Goal: Task Accomplishment & Management: Manage account settings

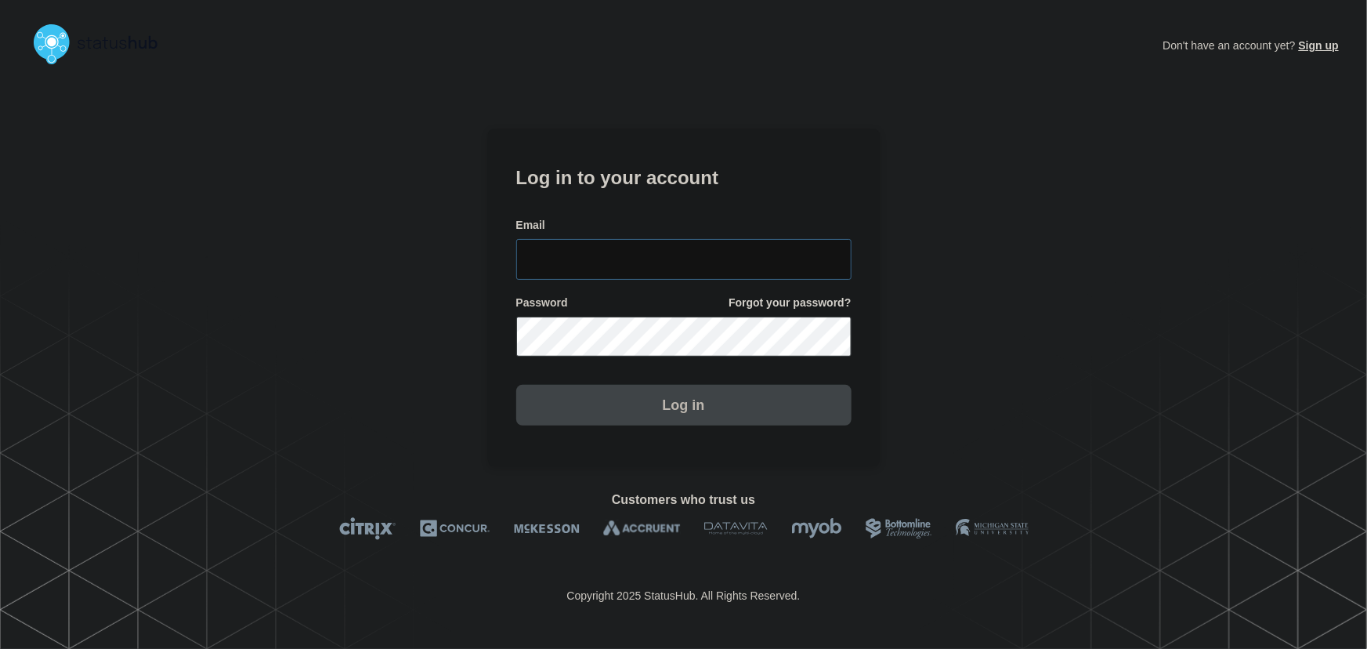
type input "[PERSON_NAME][EMAIL_ADDRESS][PERSON_NAME][DOMAIN_NAME]"
drag, startPoint x: 685, startPoint y: 243, endPoint x: 655, endPoint y: 160, distance: 88.2
click at [685, 243] on input "tyler.wolkey@conexon.us" at bounding box center [683, 259] width 335 height 41
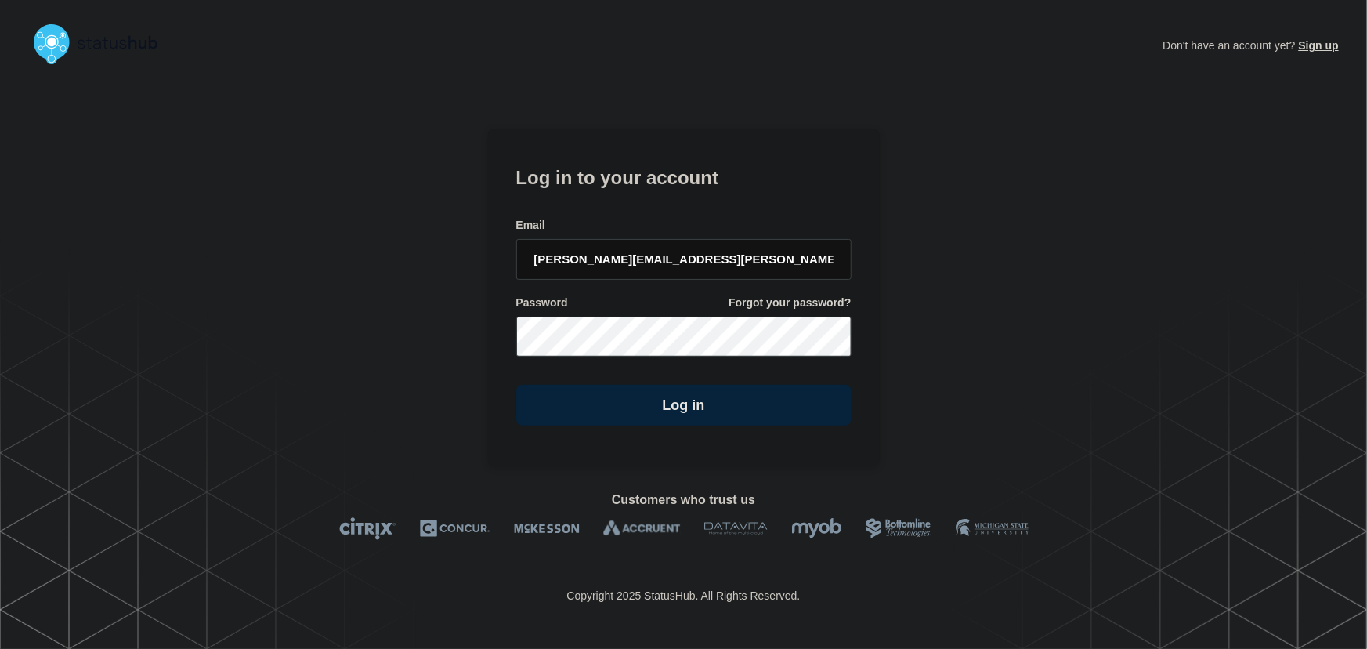
drag, startPoint x: 655, startPoint y: 160, endPoint x: 747, endPoint y: 235, distance: 118.6
click at [655, 161] on h1 "Log in to your account" at bounding box center [683, 175] width 335 height 29
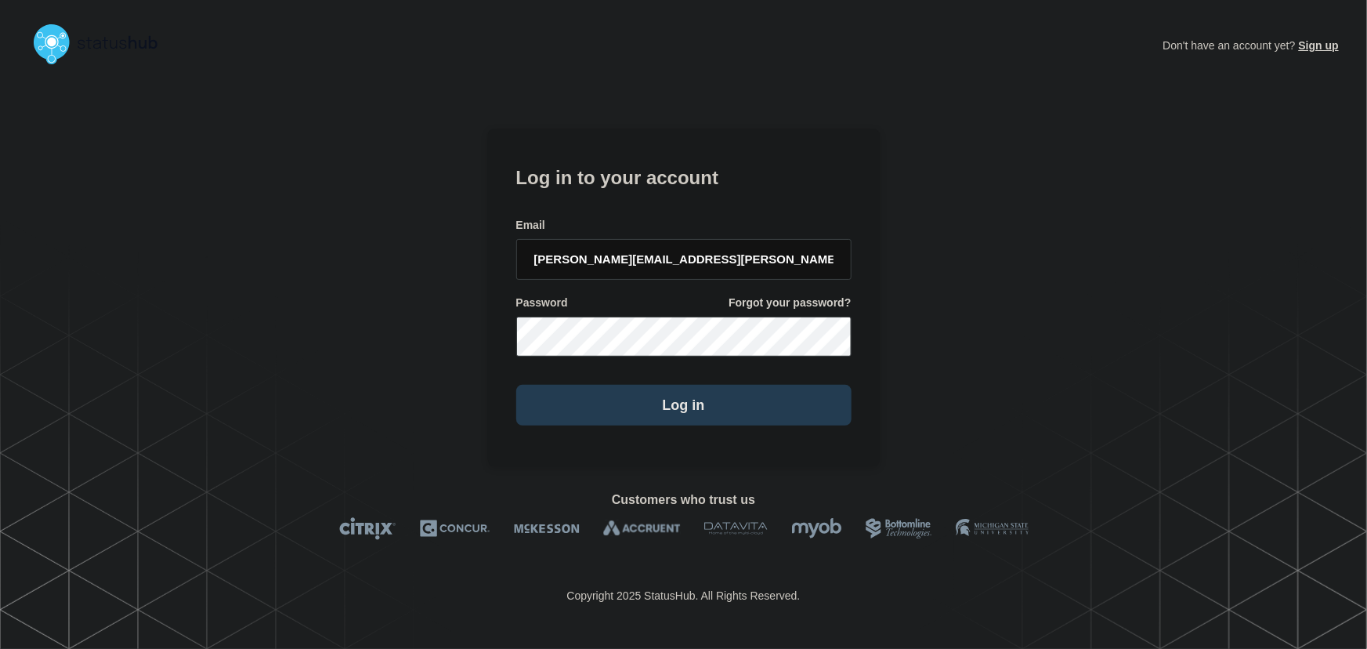
click at [693, 409] on button "Log in" at bounding box center [683, 405] width 335 height 41
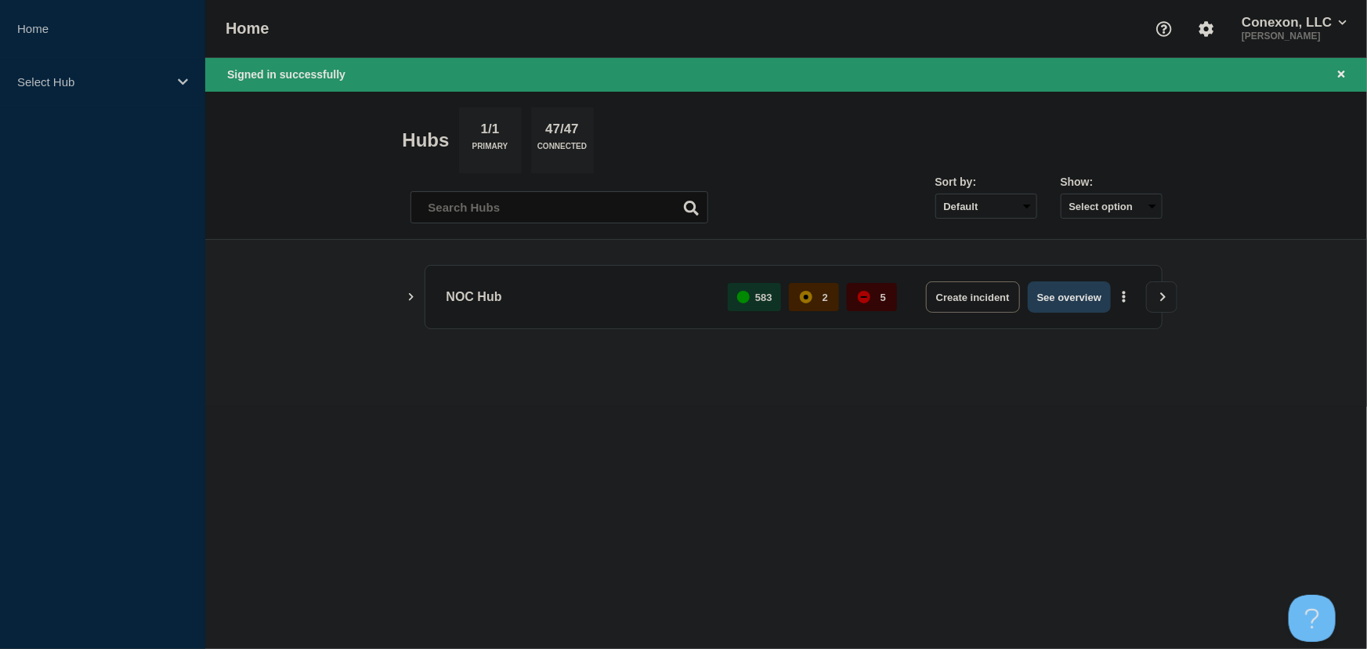
click at [1070, 293] on button "See overview" at bounding box center [1069, 296] width 83 height 31
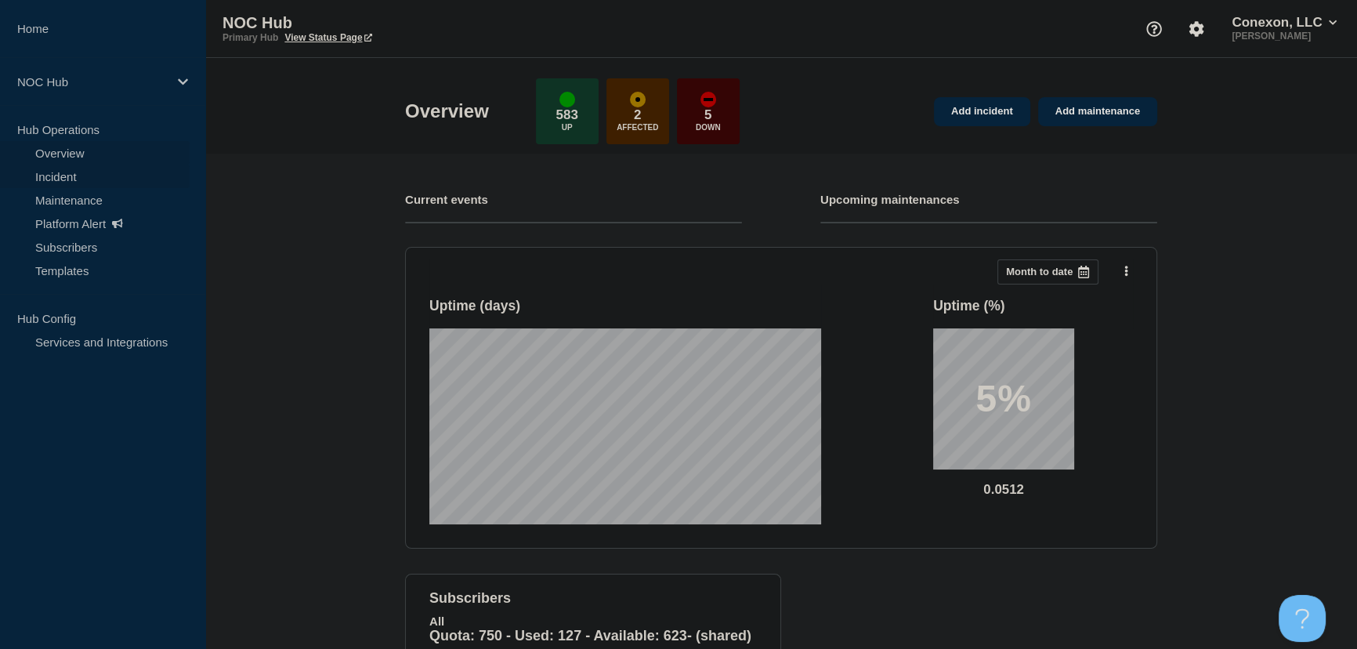
click at [42, 177] on link "Incident" at bounding box center [95, 177] width 190 height 24
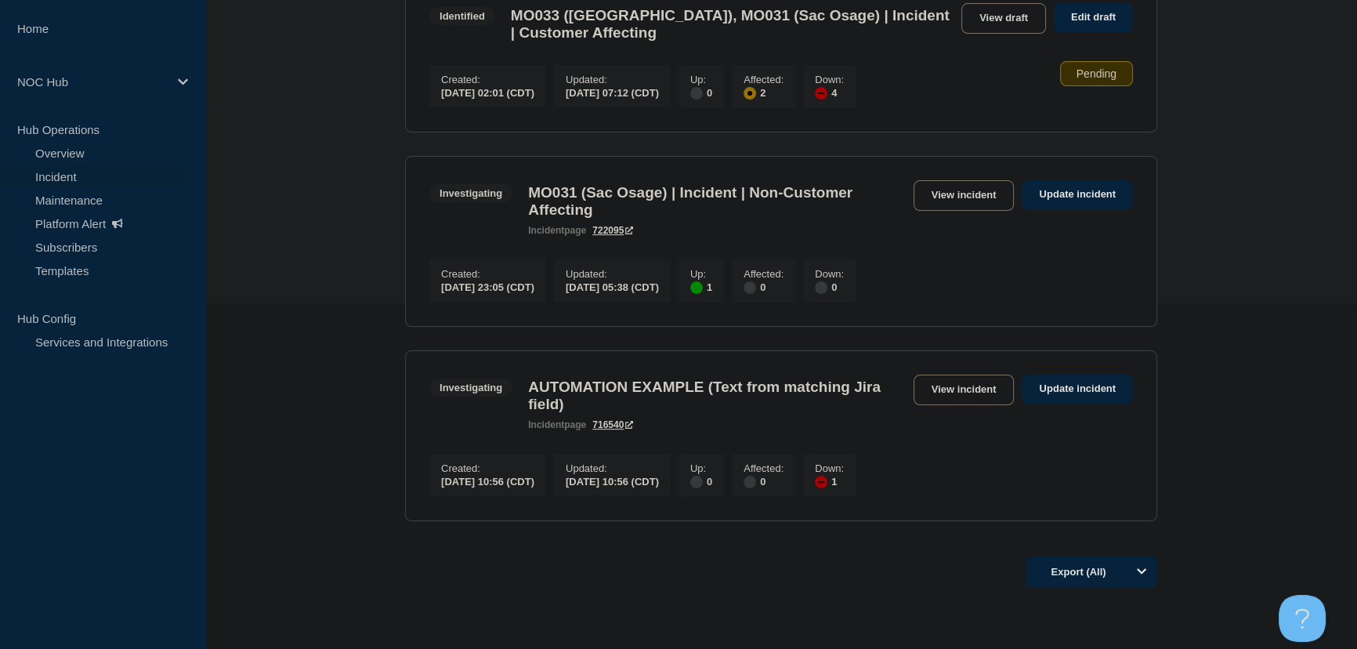
scroll to position [356, 0]
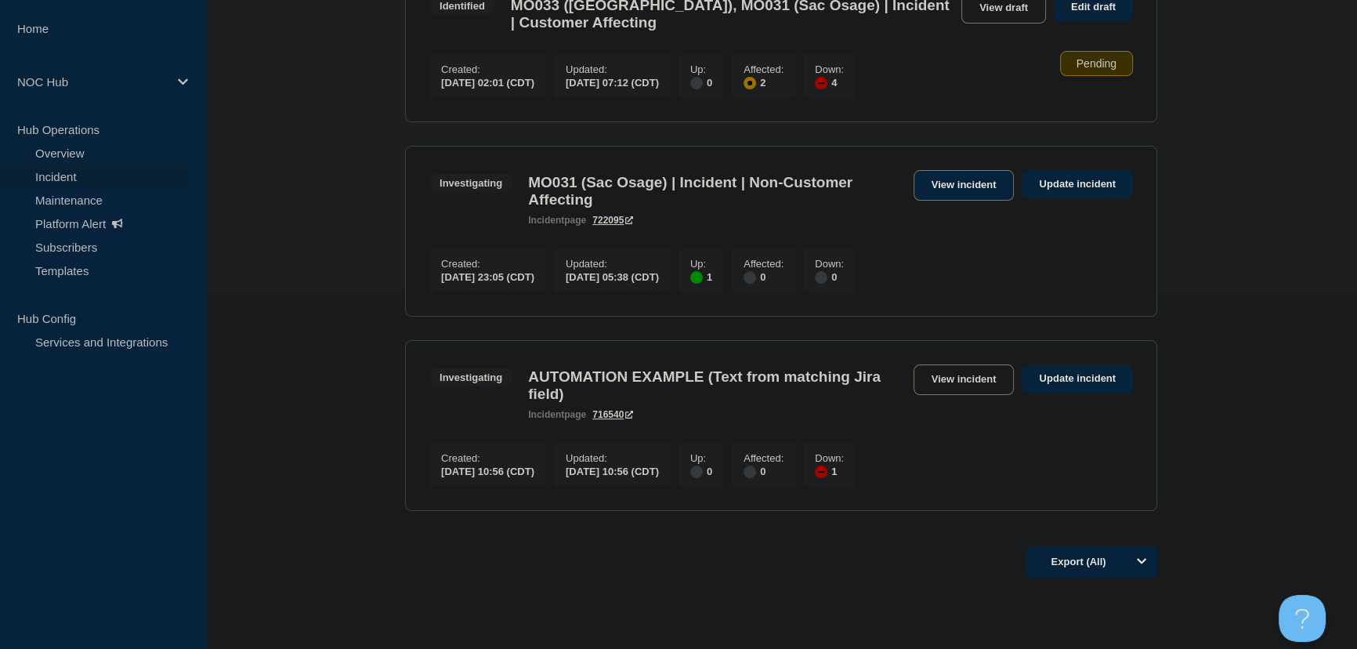
click at [966, 179] on link "View incident" at bounding box center [964, 185] width 101 height 31
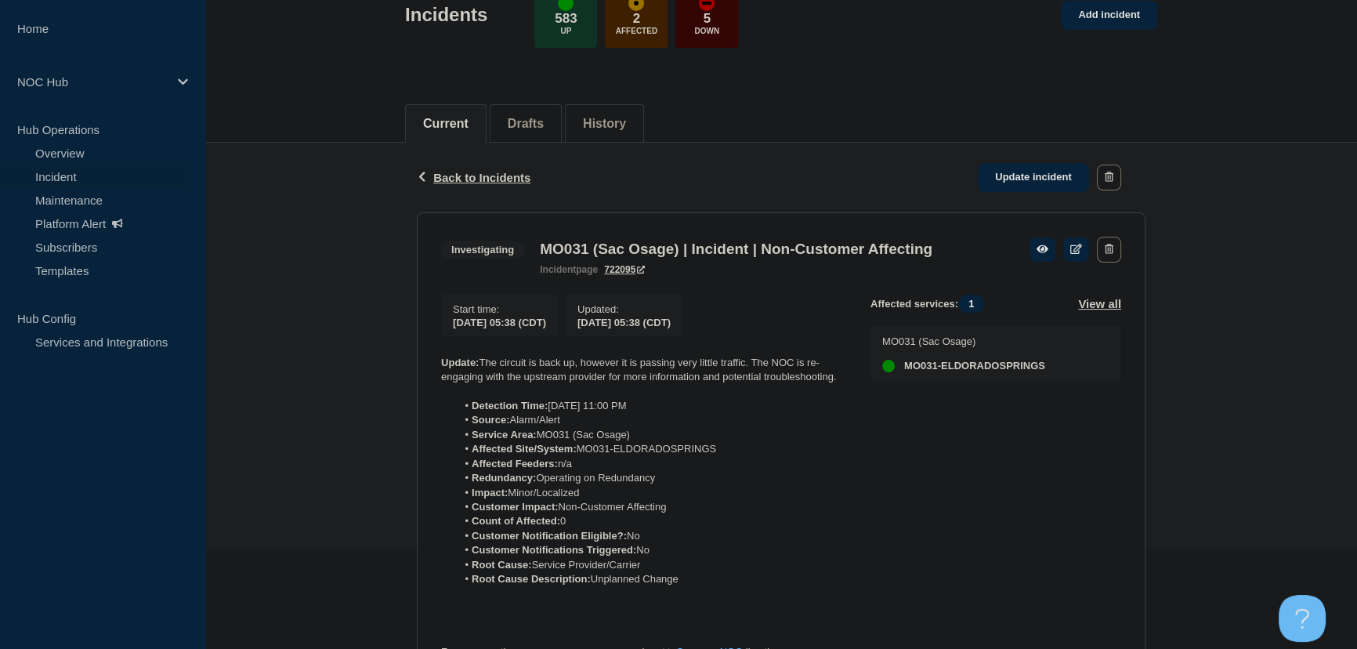
scroll to position [142, 0]
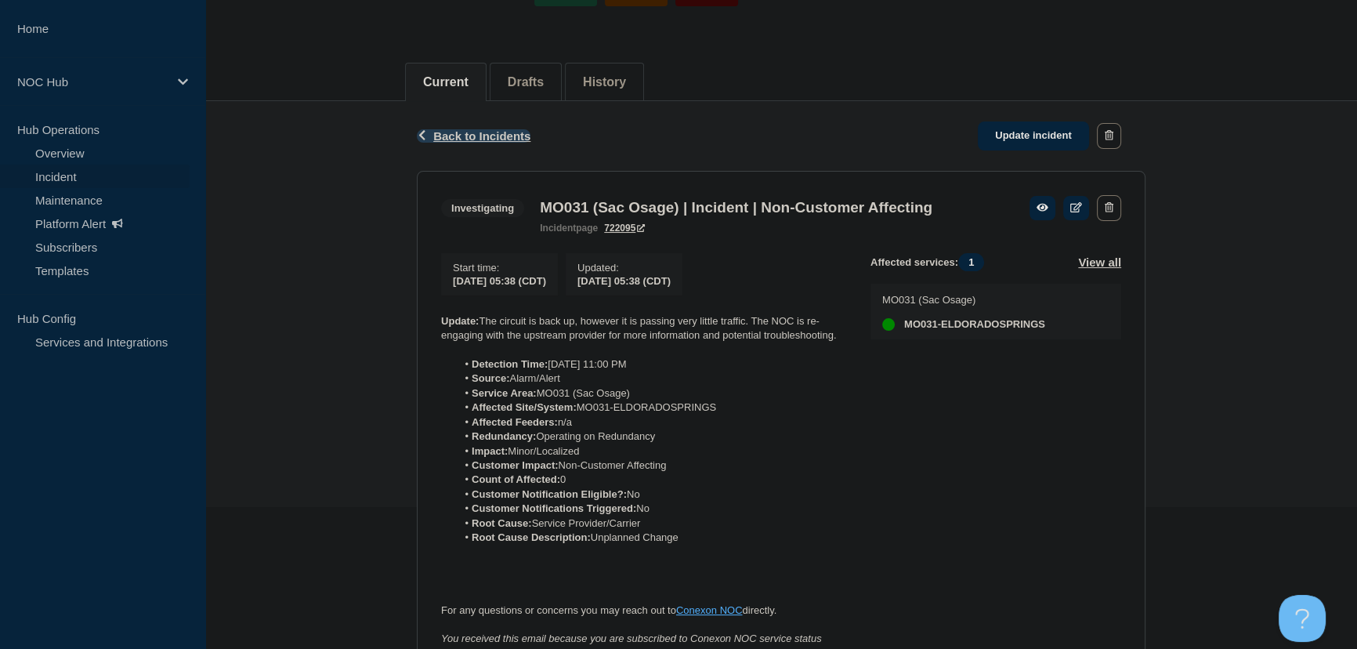
click at [449, 129] on span "Back to Incidents" at bounding box center [481, 135] width 97 height 13
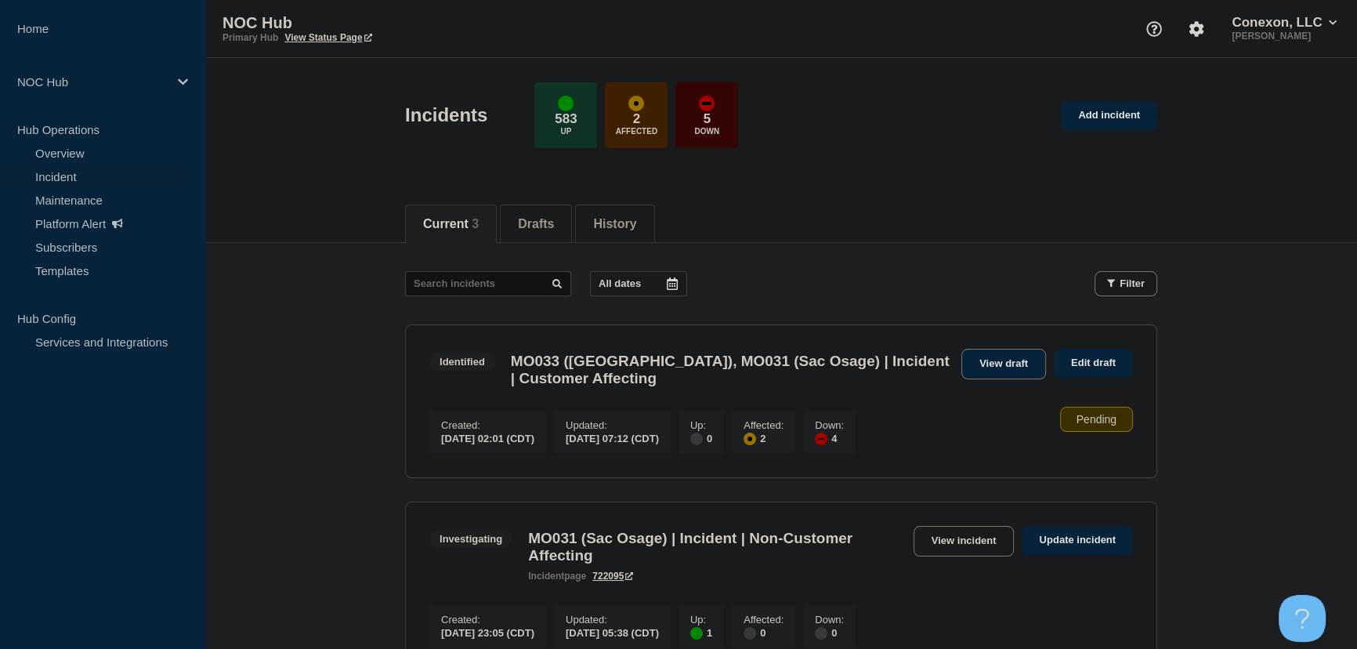
click at [1010, 357] on link "View draft" at bounding box center [1003, 364] width 85 height 31
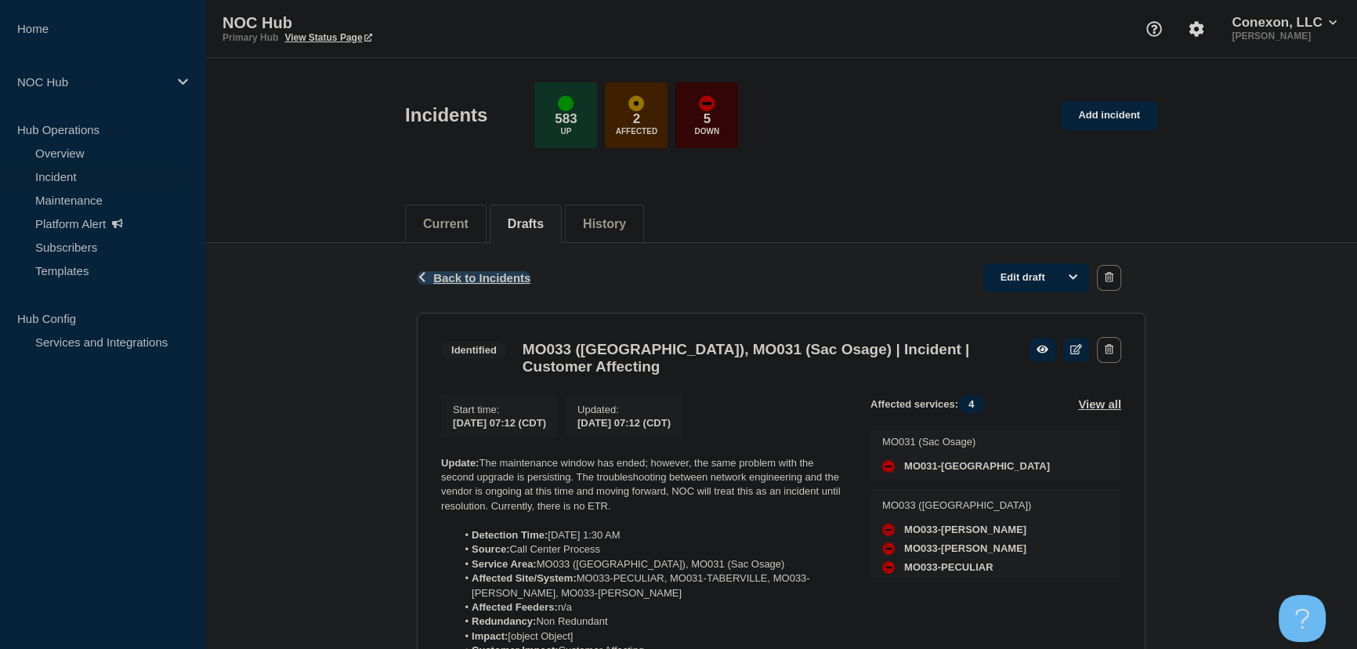
click at [463, 277] on span "Back to Incidents" at bounding box center [481, 277] width 97 height 13
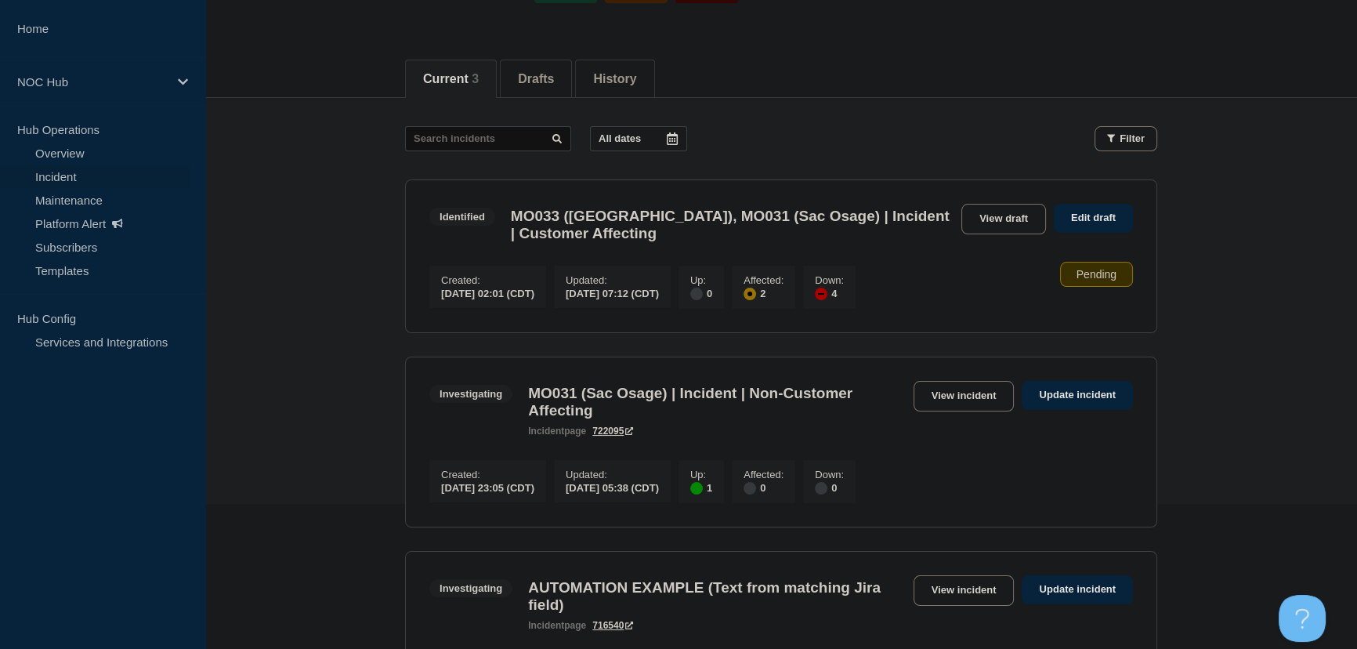
scroll to position [142, 0]
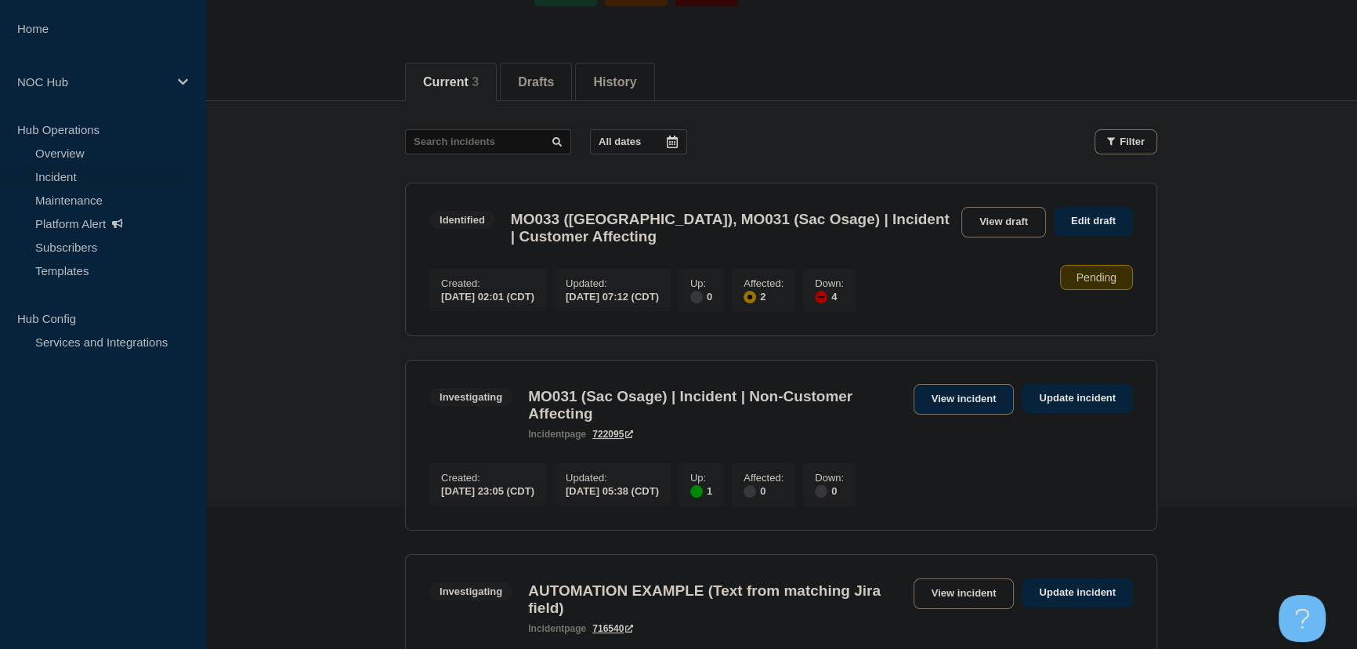
click at [964, 405] on link "View incident" at bounding box center [964, 399] width 101 height 31
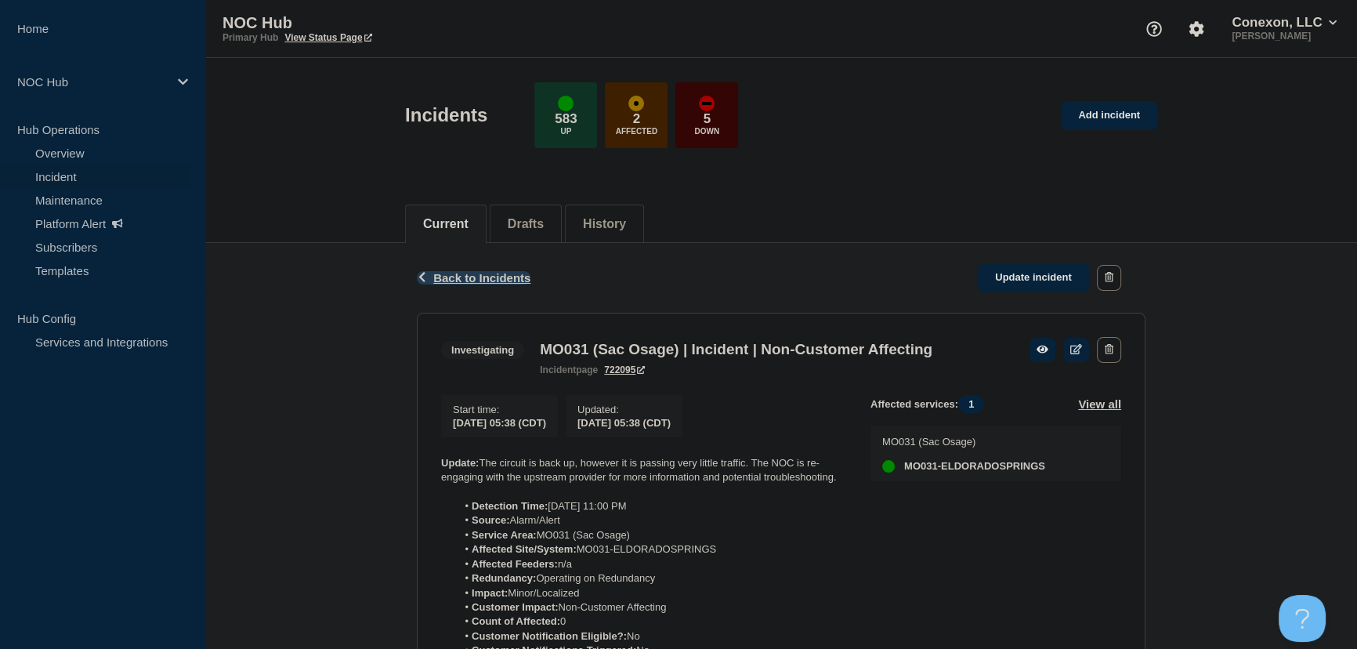
click at [454, 271] on span "Back to Incidents" at bounding box center [481, 277] width 97 height 13
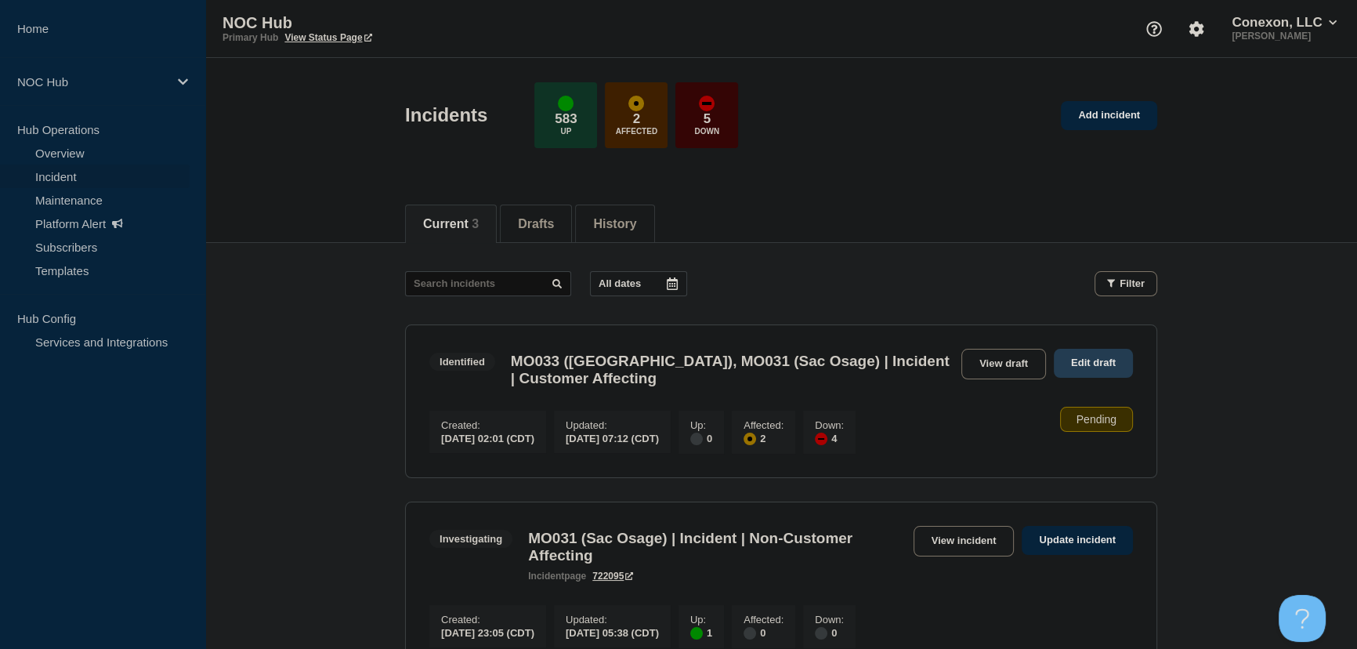
click at [1092, 360] on link "Edit draft" at bounding box center [1093, 363] width 79 height 29
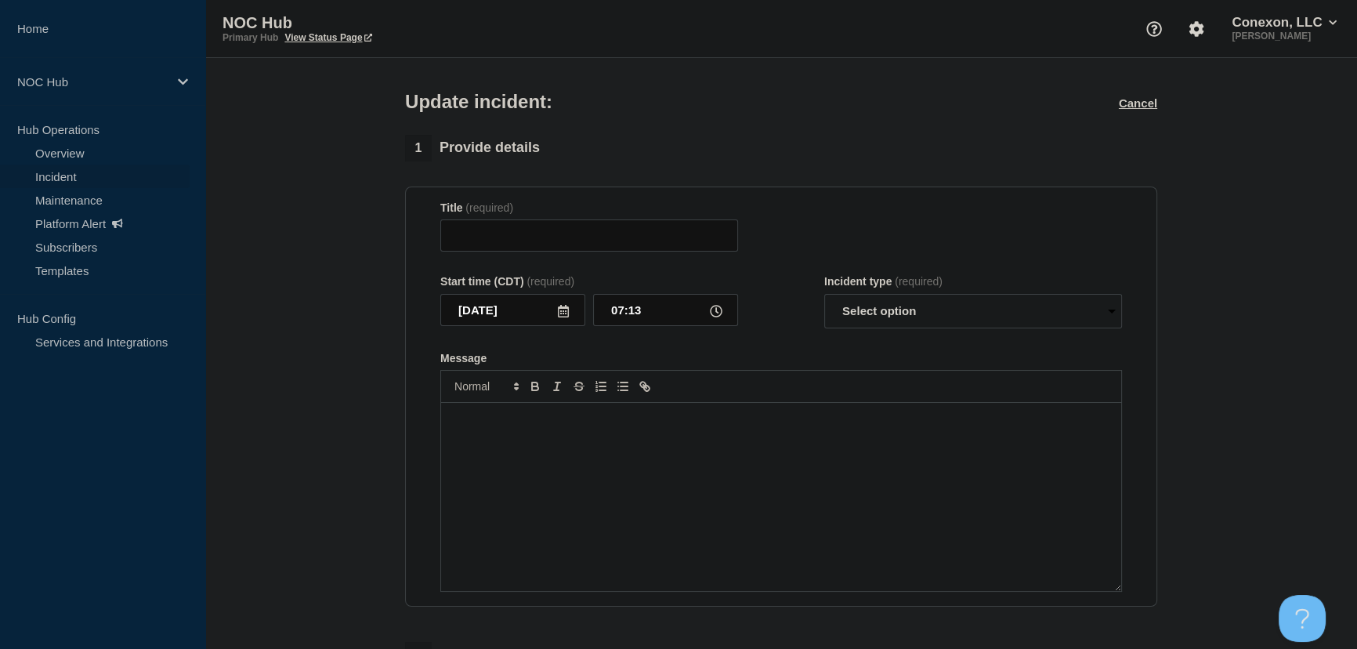
type input "MO033 ([GEOGRAPHIC_DATA]), MO031 (Sac Osage) | Incident | Customer Affecting"
type input "07:12"
select select "identified"
radio input "false"
radio input "true"
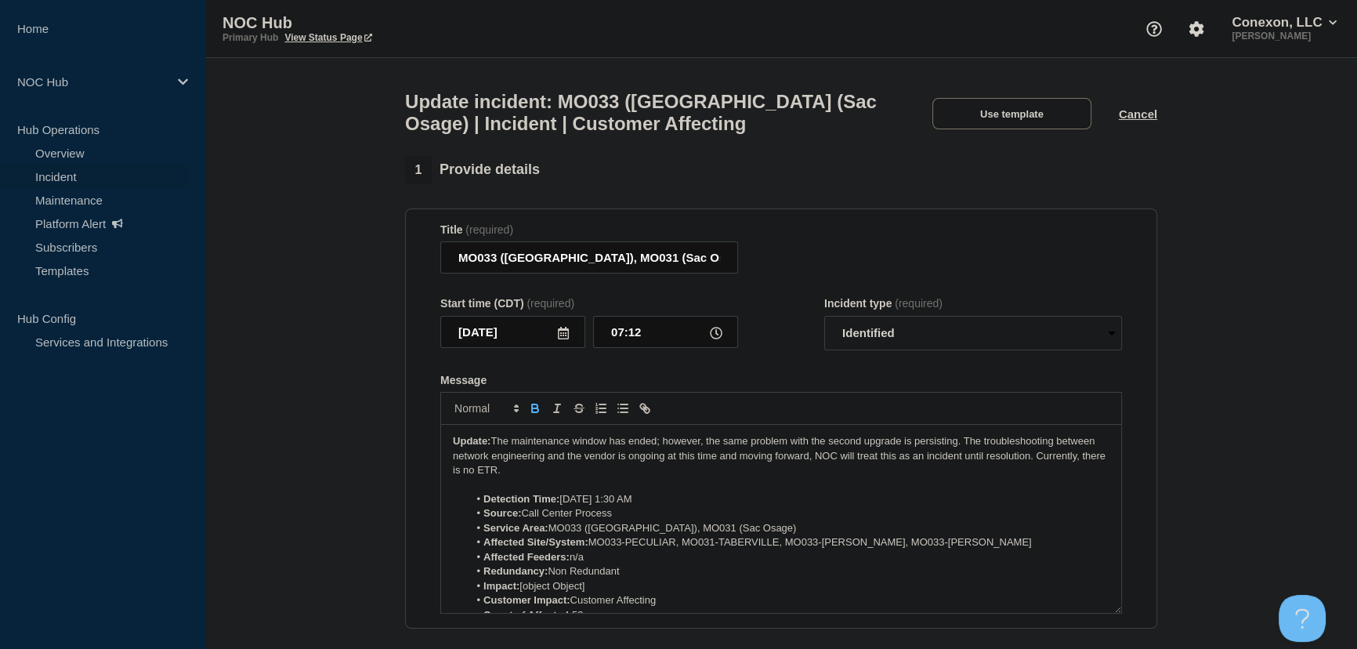
drag, startPoint x: 536, startPoint y: 478, endPoint x: 497, endPoint y: 455, distance: 45.3
click at [497, 455] on p "Update: The maintenance window has ended; however, the same problem with the se…" at bounding box center [781, 455] width 657 height 43
click at [585, 506] on li "Detection Time: Today 1:30 AM" at bounding box center [790, 499] width 642 height 14
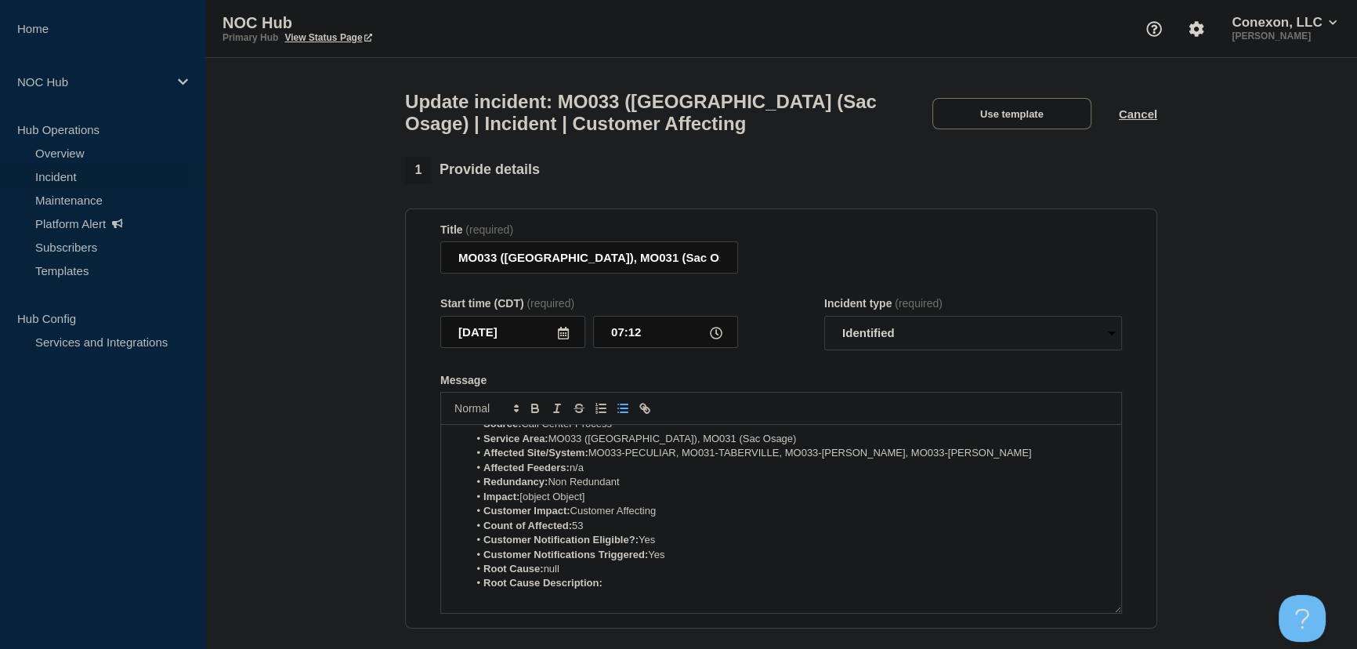
scroll to position [142, 0]
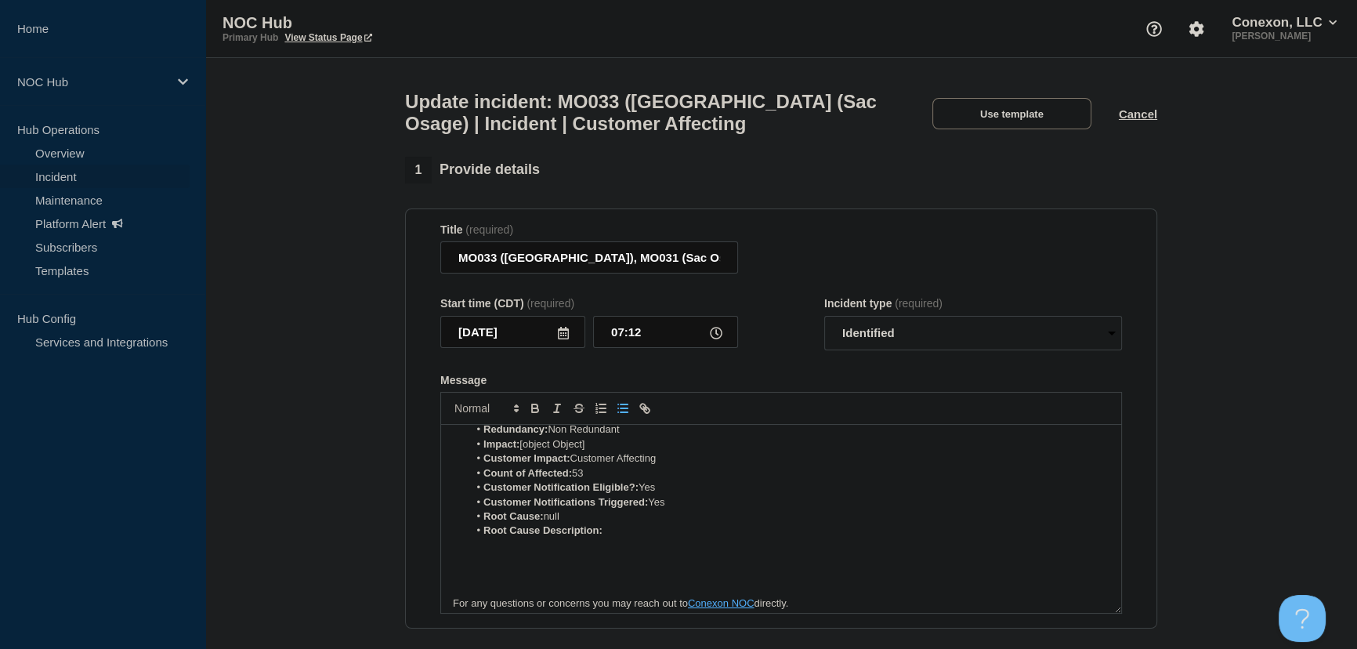
drag, startPoint x: 628, startPoint y: 538, endPoint x: 479, endPoint y: 491, distance: 156.9
click at [479, 491] on ol "Detection Time: 9/24/25 1:30 AM Source: Call Center Process Service Area: MO033…" at bounding box center [781, 444] width 657 height 188
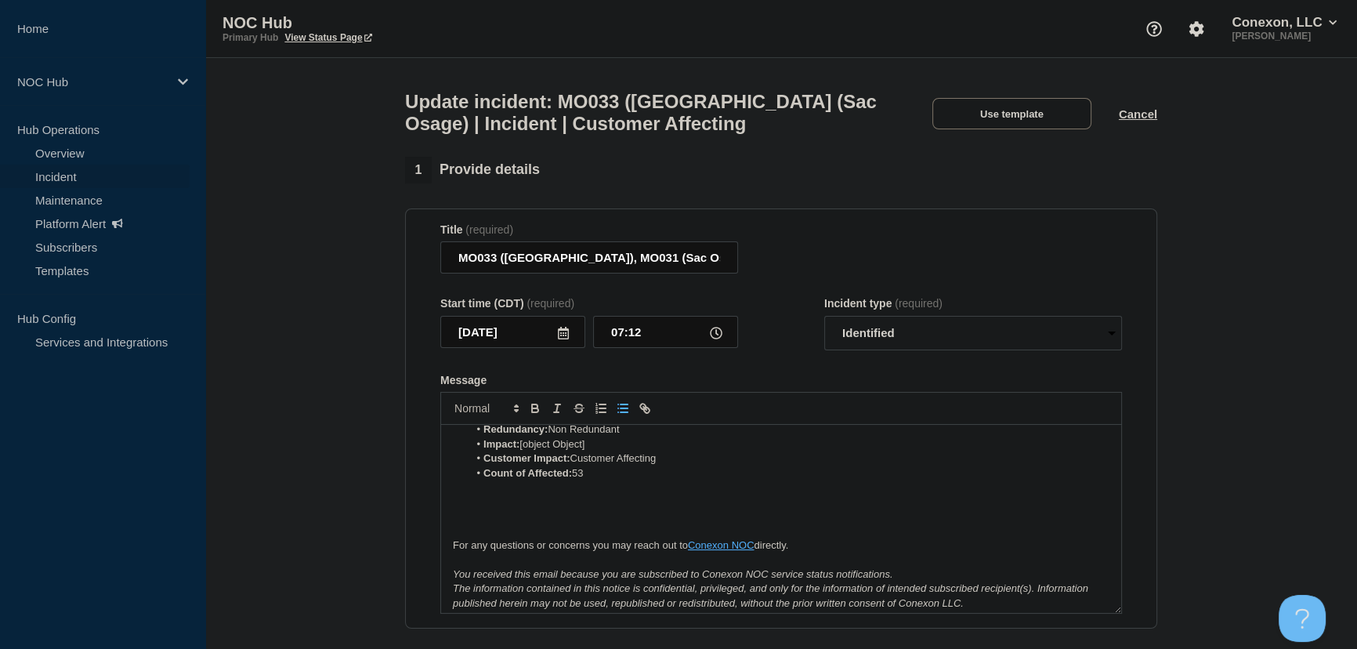
click at [548, 507] on p "Message" at bounding box center [781, 502] width 657 height 14
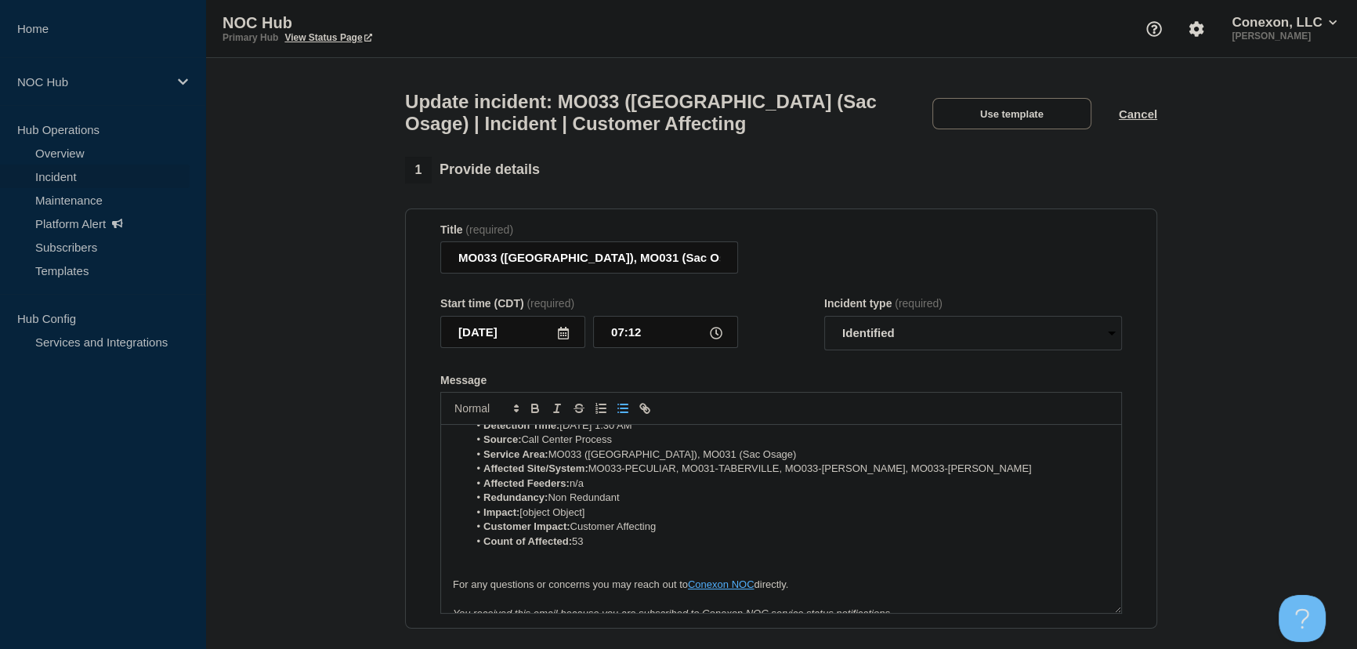
scroll to position [0, 0]
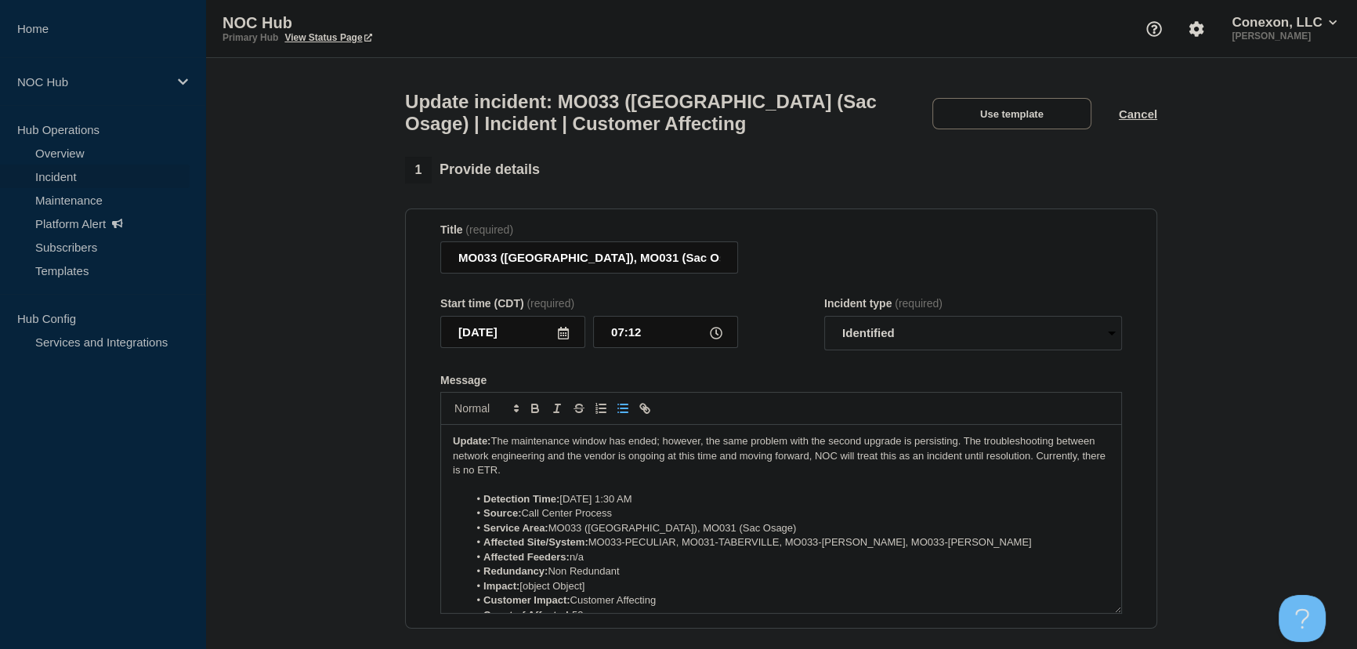
drag, startPoint x: 537, startPoint y: 483, endPoint x: 494, endPoint y: 454, distance: 52.6
click at [494, 454] on p "Update: The maintenance window has ended; however, the same problem with the se…" at bounding box center [781, 455] width 657 height 43
click at [634, 489] on p "Message" at bounding box center [781, 485] width 657 height 14
drag, startPoint x: 556, startPoint y: 477, endPoint x: 659, endPoint y: 447, distance: 107.1
click at [659, 447] on p "Update: The maintenance window has ended; however, the same problem with the se…" at bounding box center [781, 455] width 657 height 43
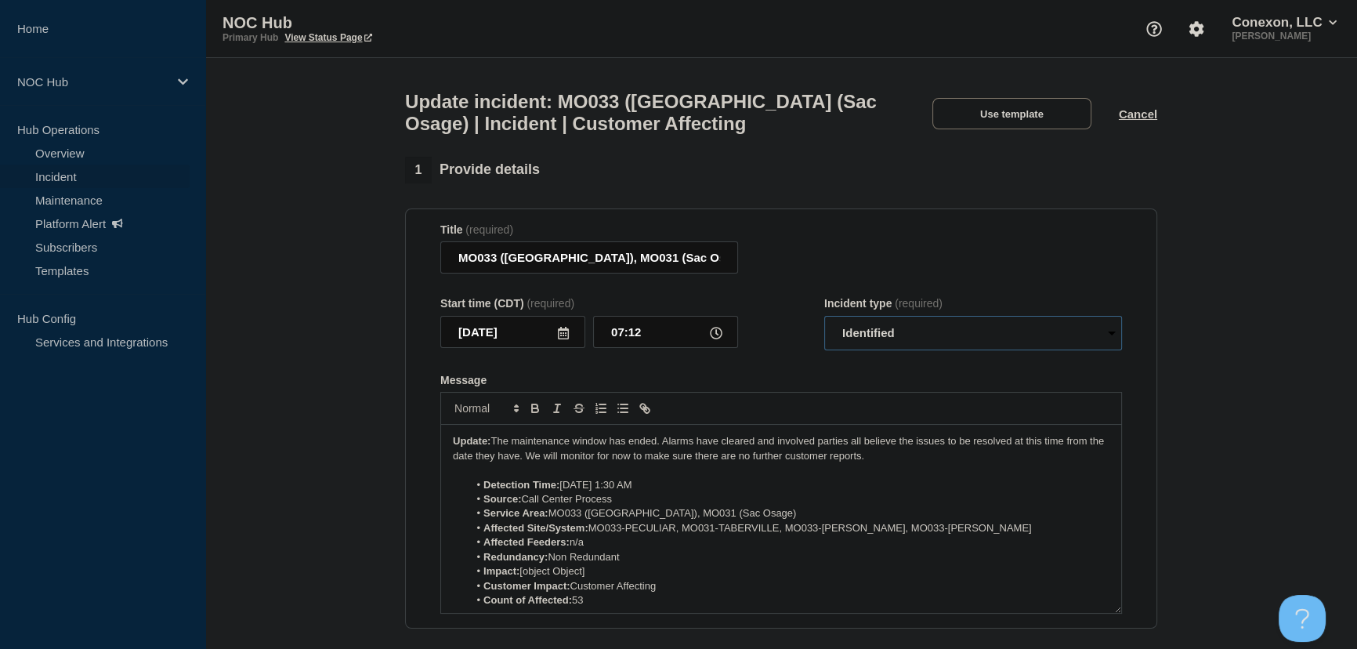
click at [874, 342] on select "Select option Investigating Identified Monitoring Resolved" at bounding box center [973, 333] width 298 height 34
select select "monitoring"
click at [824, 324] on select "Select option Investigating Identified Monitoring Resolved" at bounding box center [973, 333] width 298 height 34
click at [829, 375] on form "Title (required) MO033 (Osage Valley), MO031 (Sac Osage) | Incident | Customer …" at bounding box center [781, 418] width 682 height 391
drag, startPoint x: 591, startPoint y: 552, endPoint x: 476, endPoint y: 552, distance: 114.4
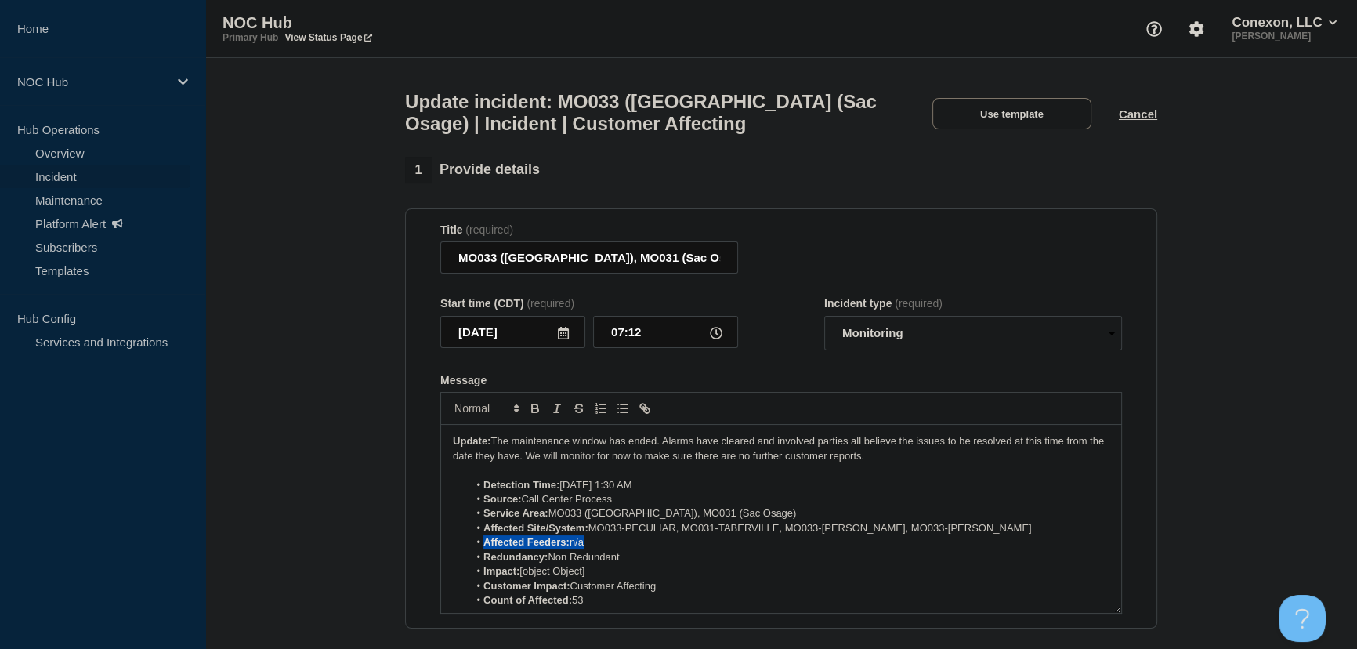
click at [476, 549] on li "Affected Feeders: n/a" at bounding box center [790, 542] width 642 height 14
drag, startPoint x: 595, startPoint y: 568, endPoint x: 450, endPoint y: 566, distance: 144.2
click at [450, 566] on div "Update: The maintenance window has ended. Alarms have cleared and involved part…" at bounding box center [781, 519] width 680 height 188
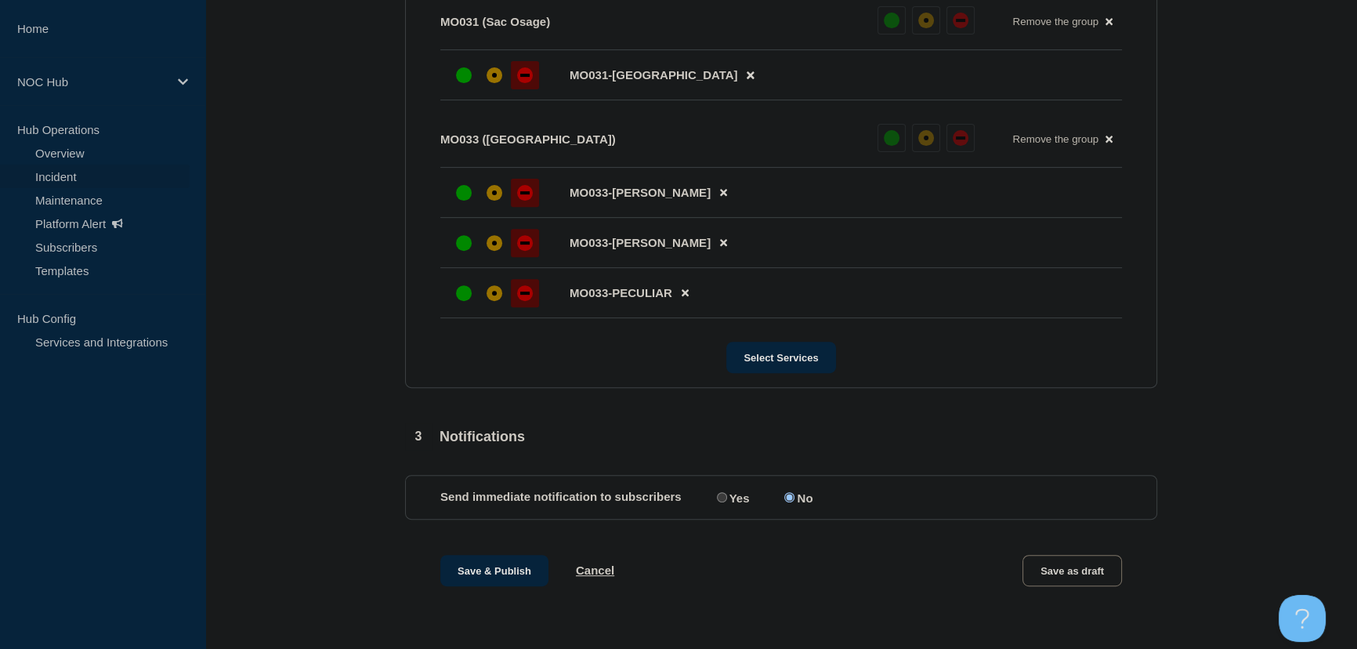
scroll to position [734, 0]
click at [720, 497] on input "Yes" at bounding box center [722, 497] width 10 height 10
radio input "true"
radio input "false"
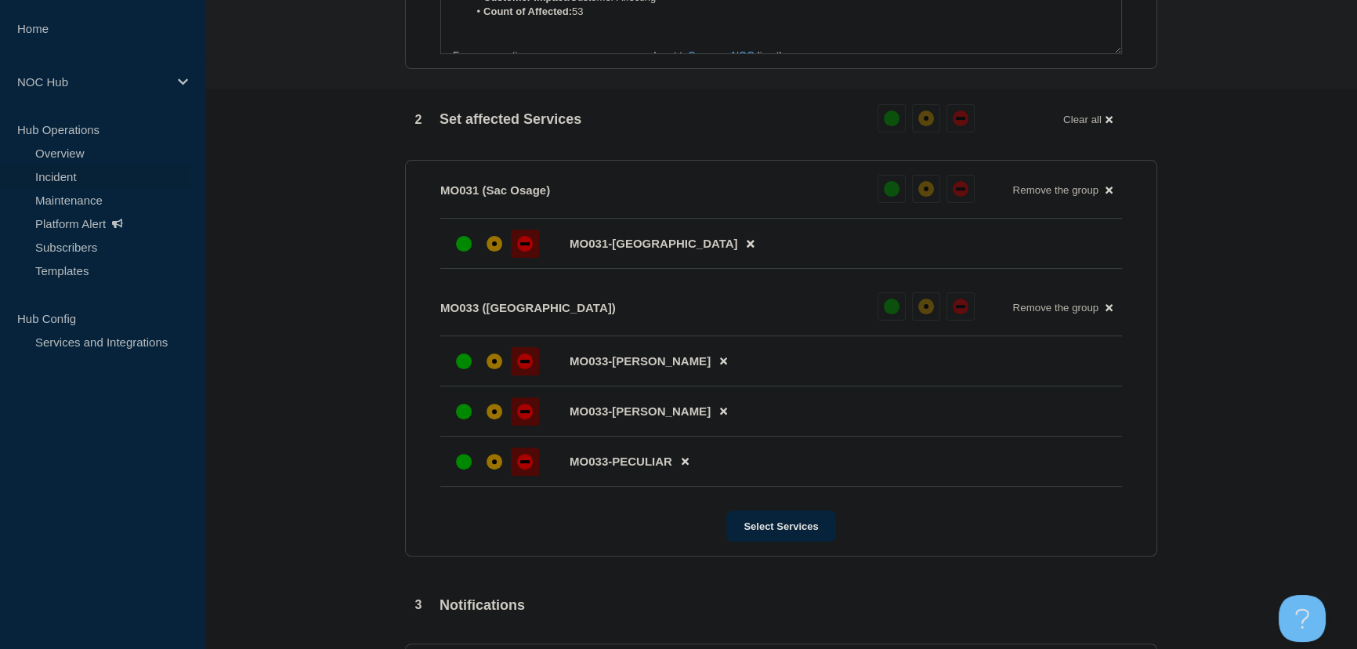
scroll to position [520, 0]
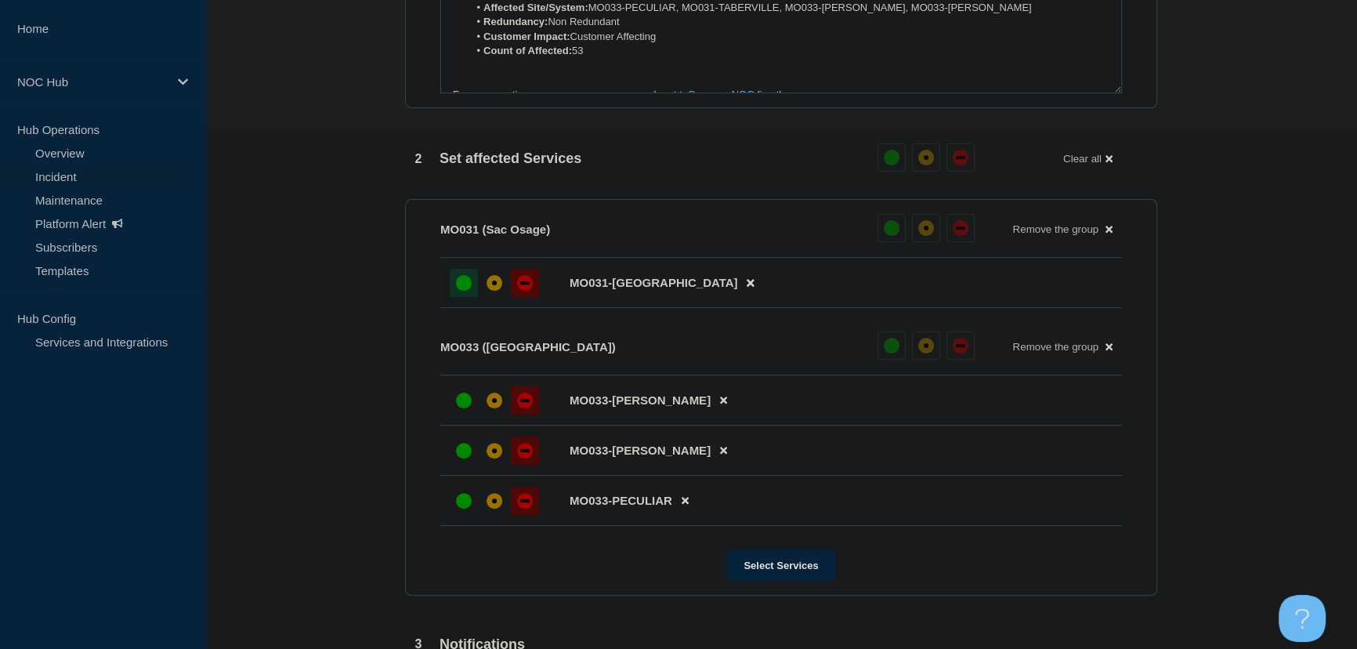
click at [469, 297] on div at bounding box center [464, 283] width 28 height 28
click at [467, 405] on div "up" at bounding box center [464, 401] width 16 height 16
click at [462, 458] on div "up" at bounding box center [464, 451] width 16 height 16
click at [461, 505] on div "up" at bounding box center [464, 501] width 16 height 16
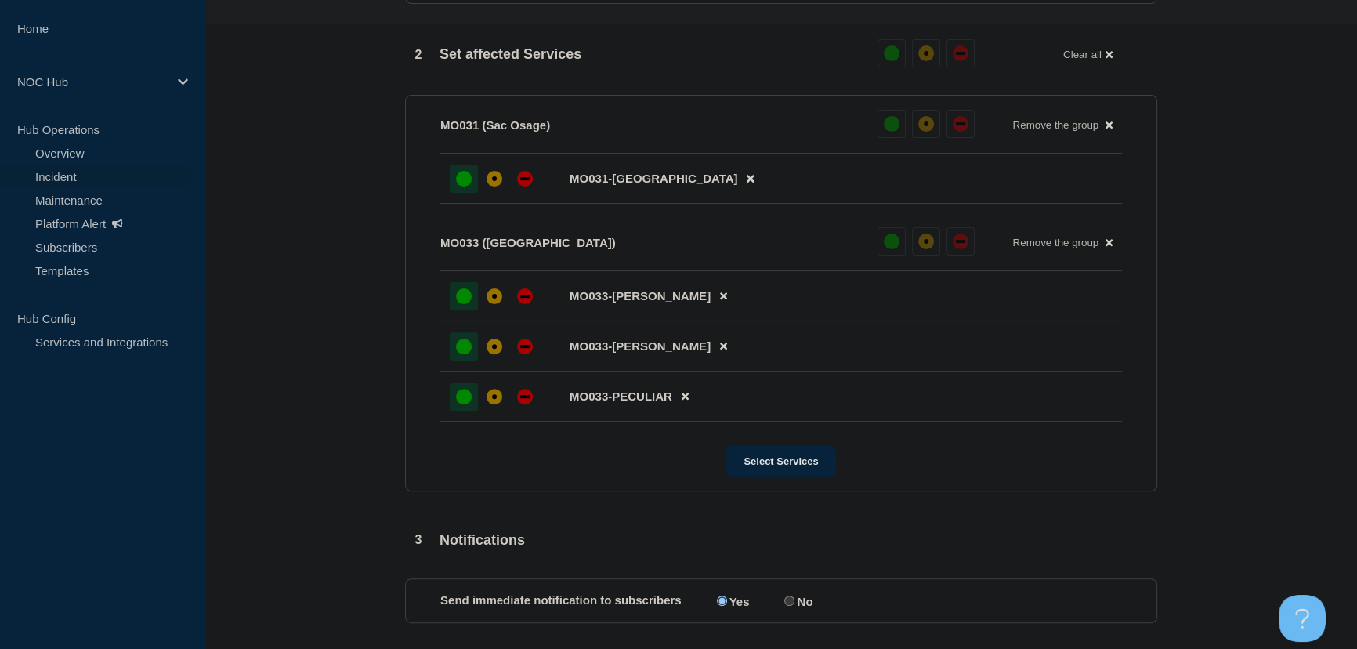
scroll to position [734, 0]
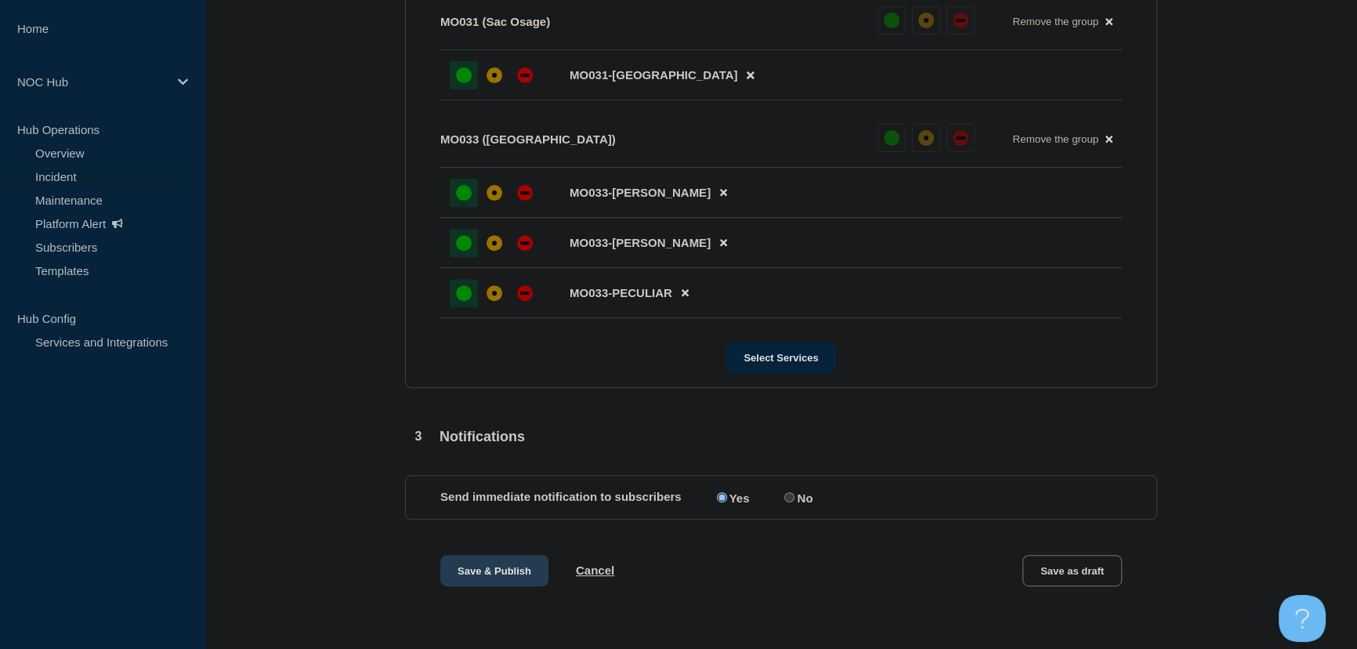
click at [508, 577] on button "Save & Publish" at bounding box center [494, 570] width 108 height 31
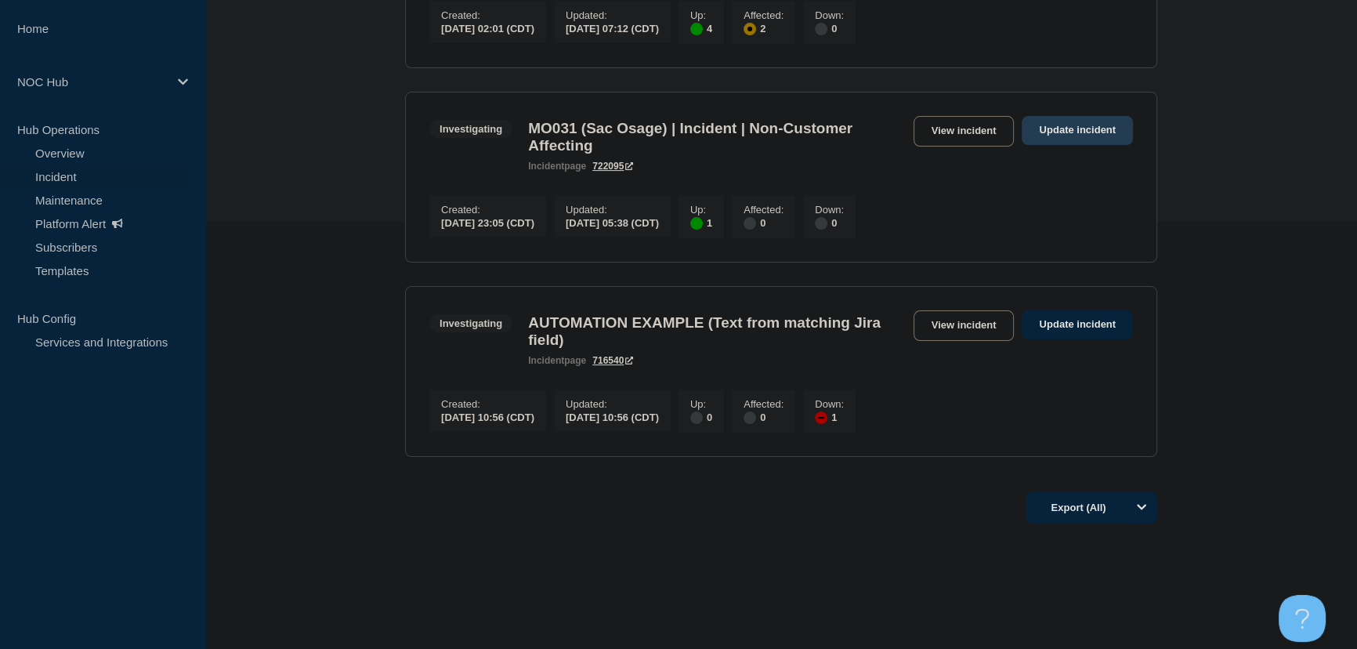
click at [1066, 132] on link "Update incident" at bounding box center [1077, 130] width 111 height 29
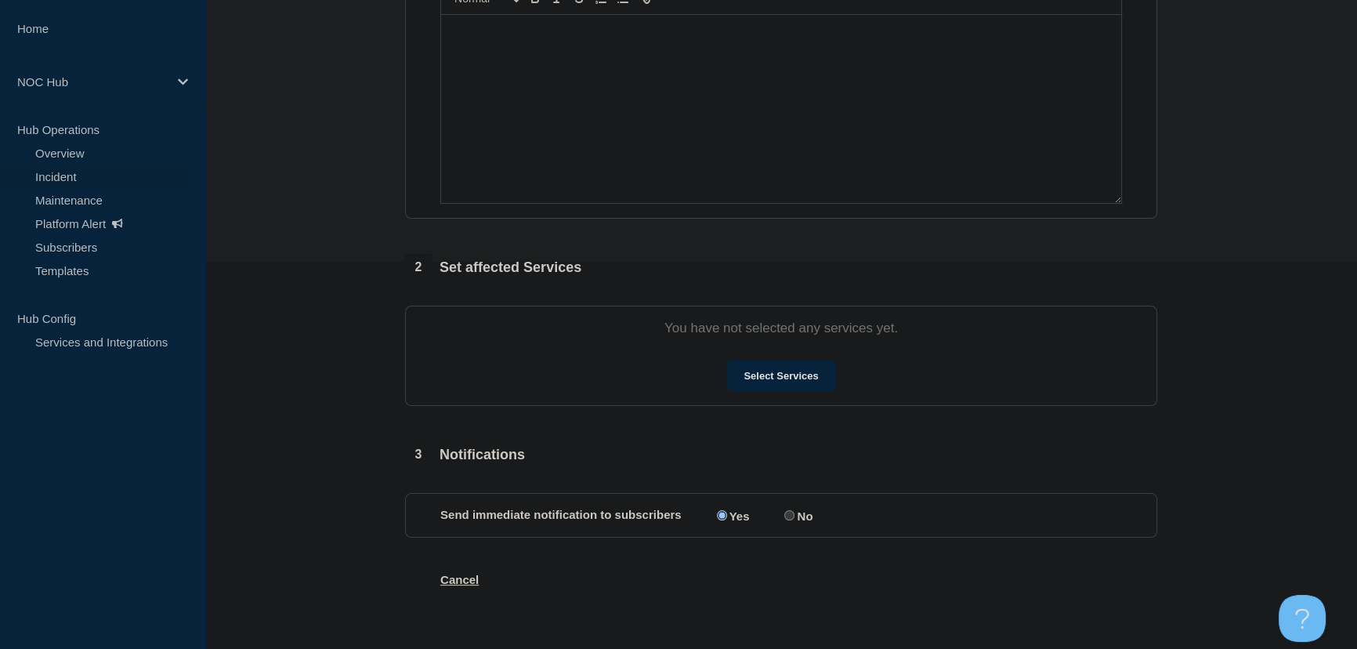
type input "MO031 (Sac Osage) | Incident | Non-Customer Affecting"
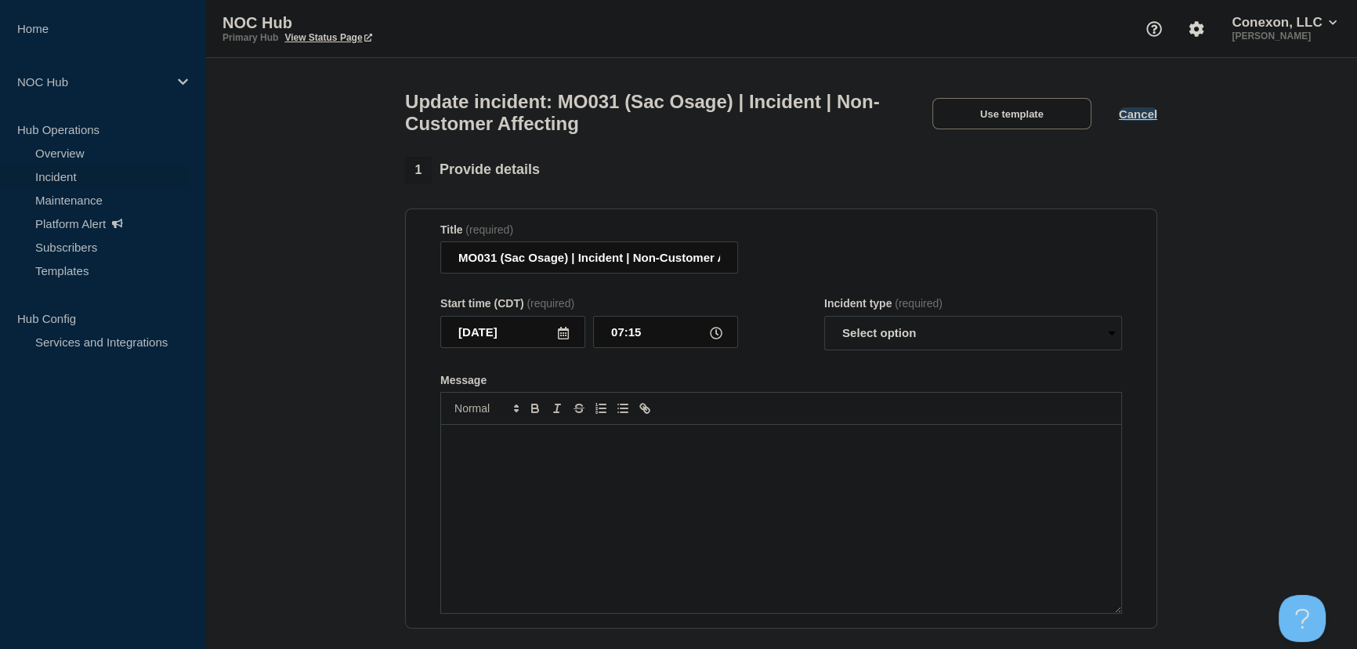
click at [1138, 121] on button "Cancel" at bounding box center [1138, 113] width 38 height 13
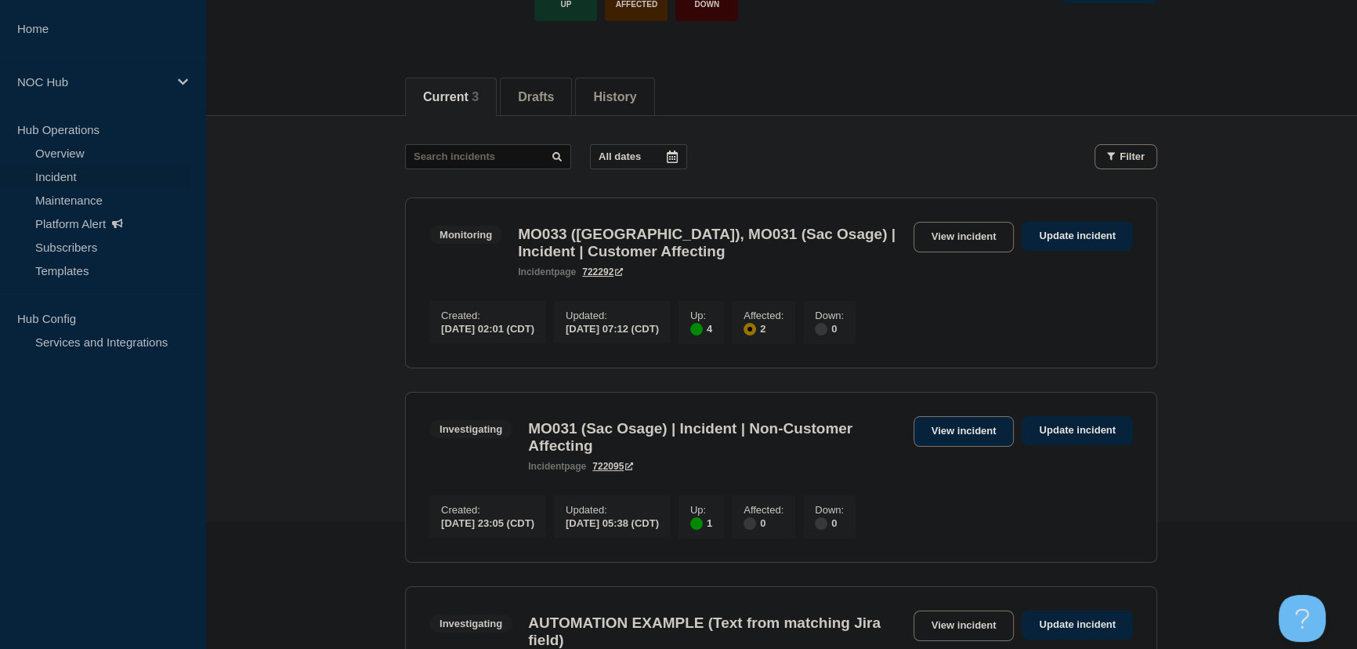
scroll to position [142, 0]
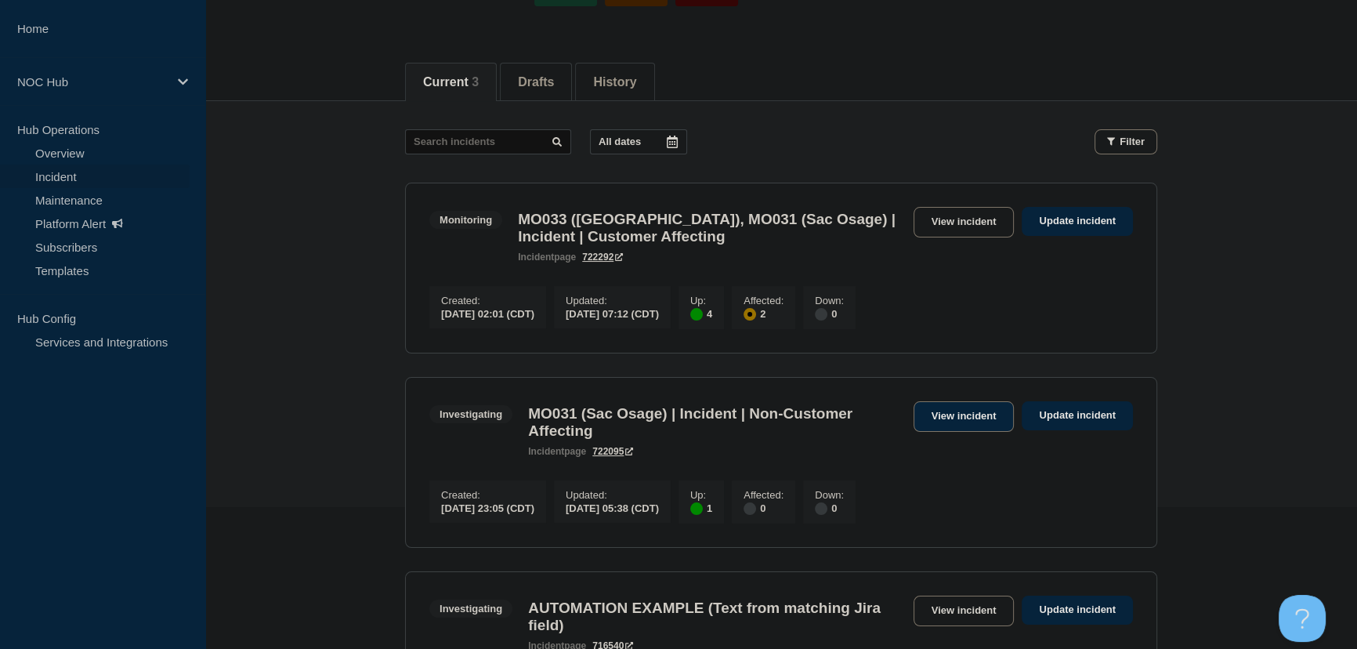
click at [959, 421] on link "View incident" at bounding box center [964, 416] width 101 height 31
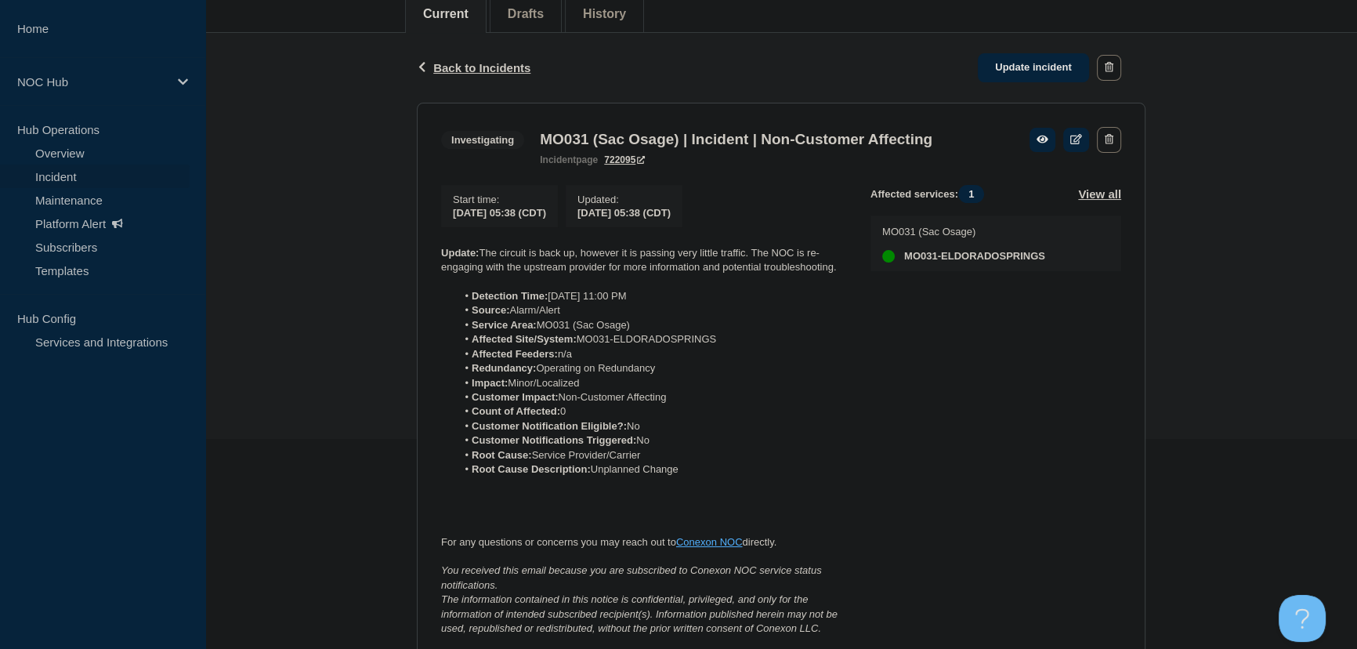
scroll to position [208, 0]
click at [485, 69] on span "Back to Incidents" at bounding box center [481, 69] width 97 height 13
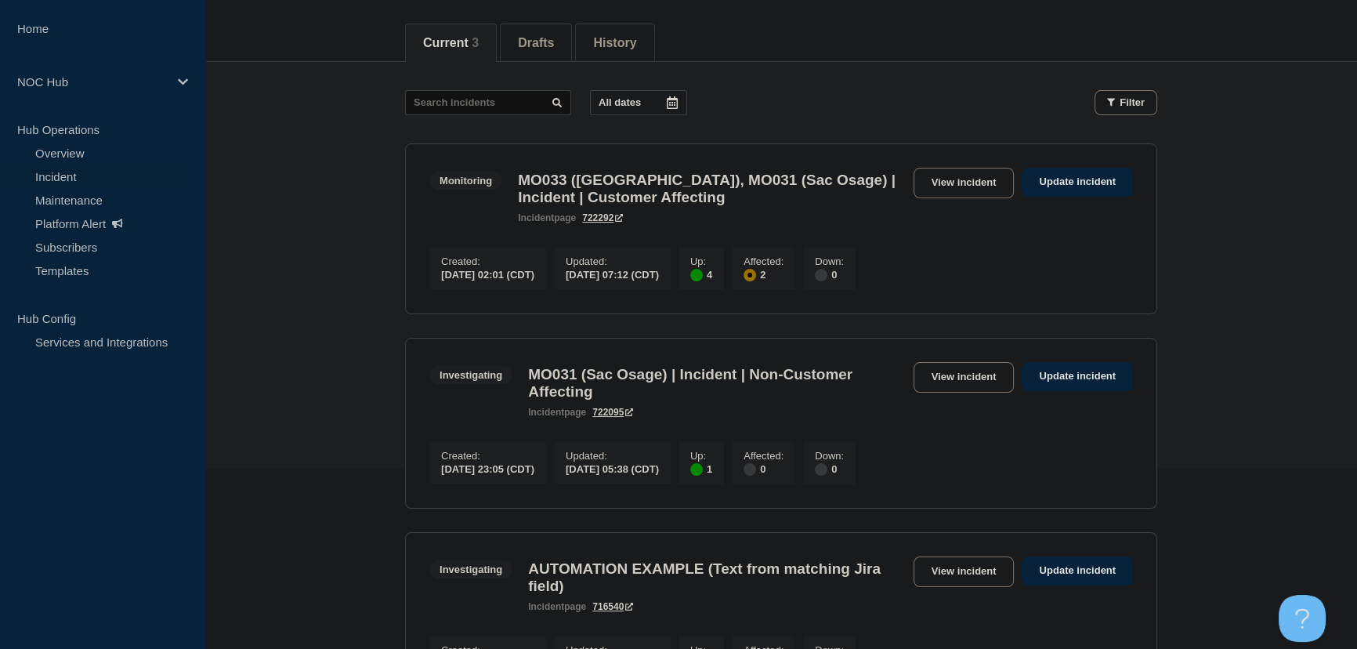
scroll to position [213, 0]
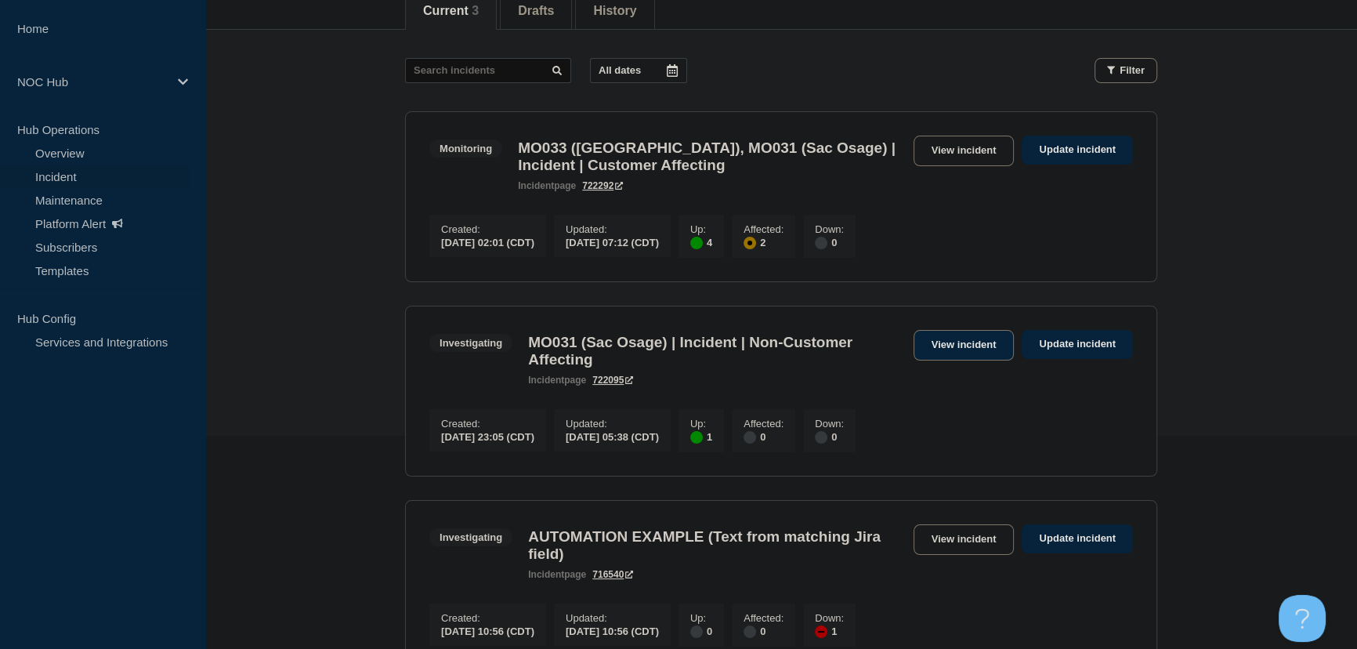
click at [971, 360] on link "View incident" at bounding box center [964, 345] width 101 height 31
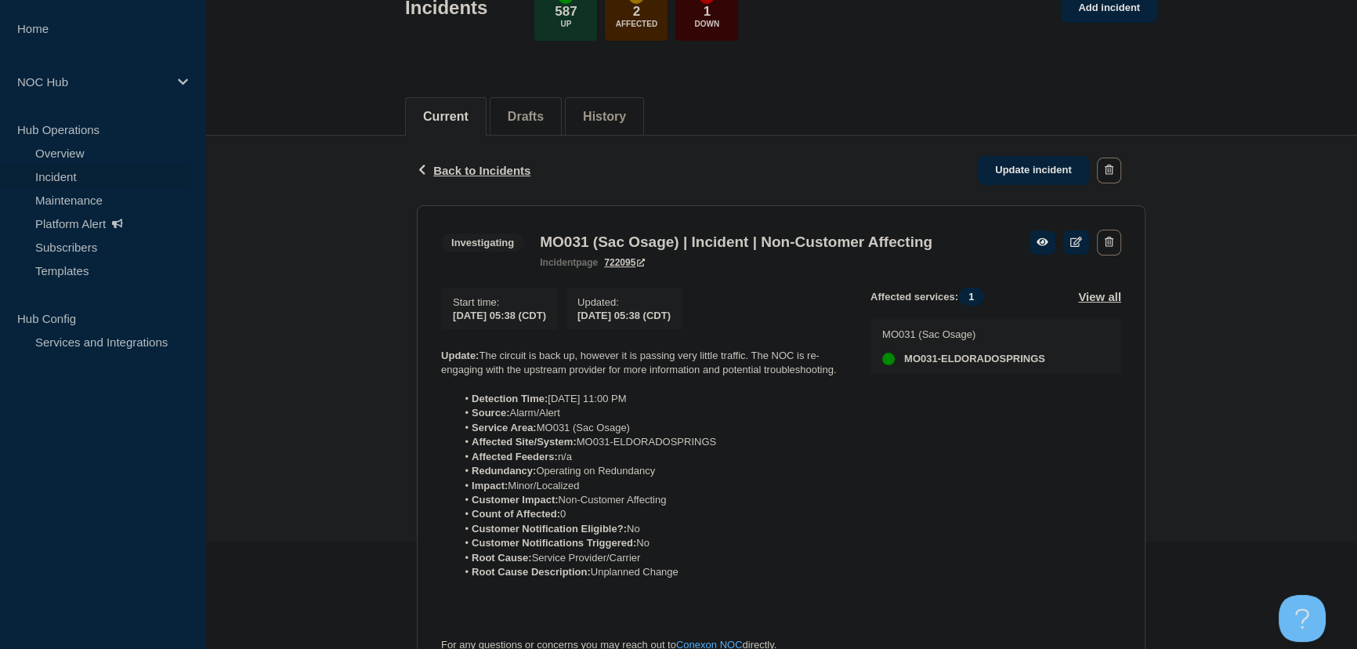
scroll to position [356, 0]
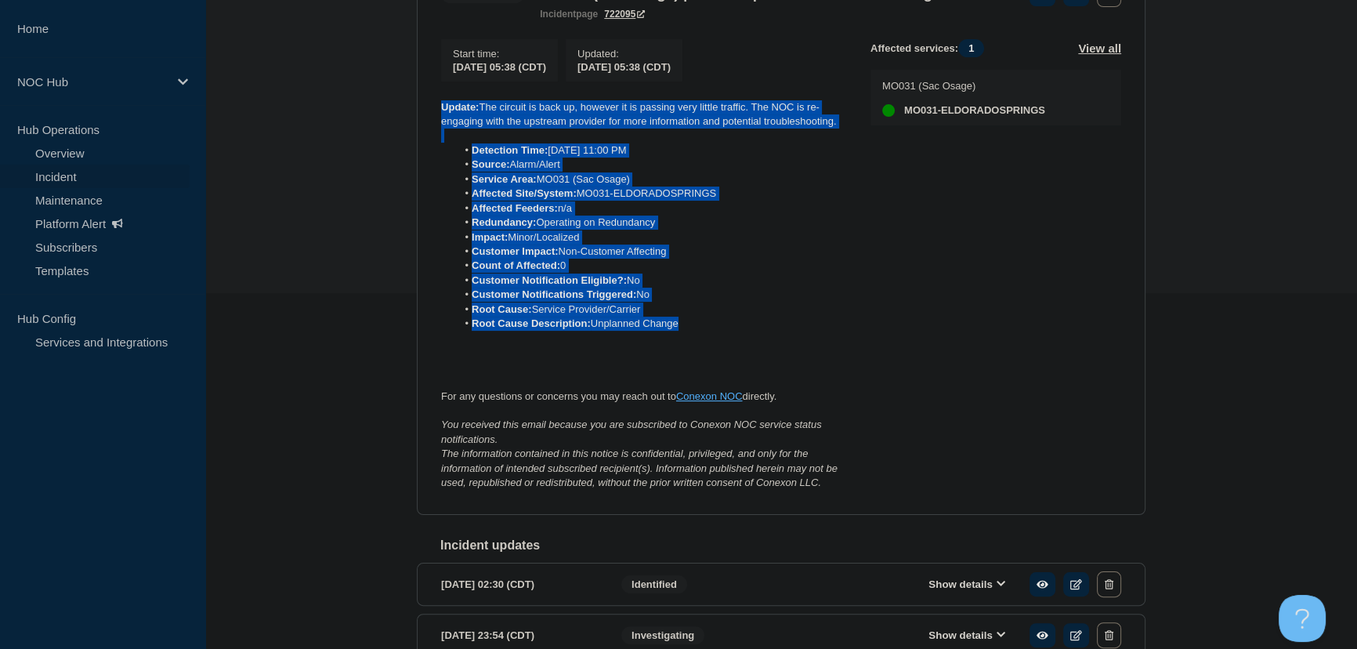
drag, startPoint x: 700, startPoint y: 324, endPoint x: 414, endPoint y: 110, distance: 356.0
click at [414, 110] on div "Back Back to Incidents Update incident Investigating MO031 (Sac Osage) | Incide…" at bounding box center [781, 322] width 752 height 870
copy div "Update: The circuit is back up, however it is passing very little traffic. The …"
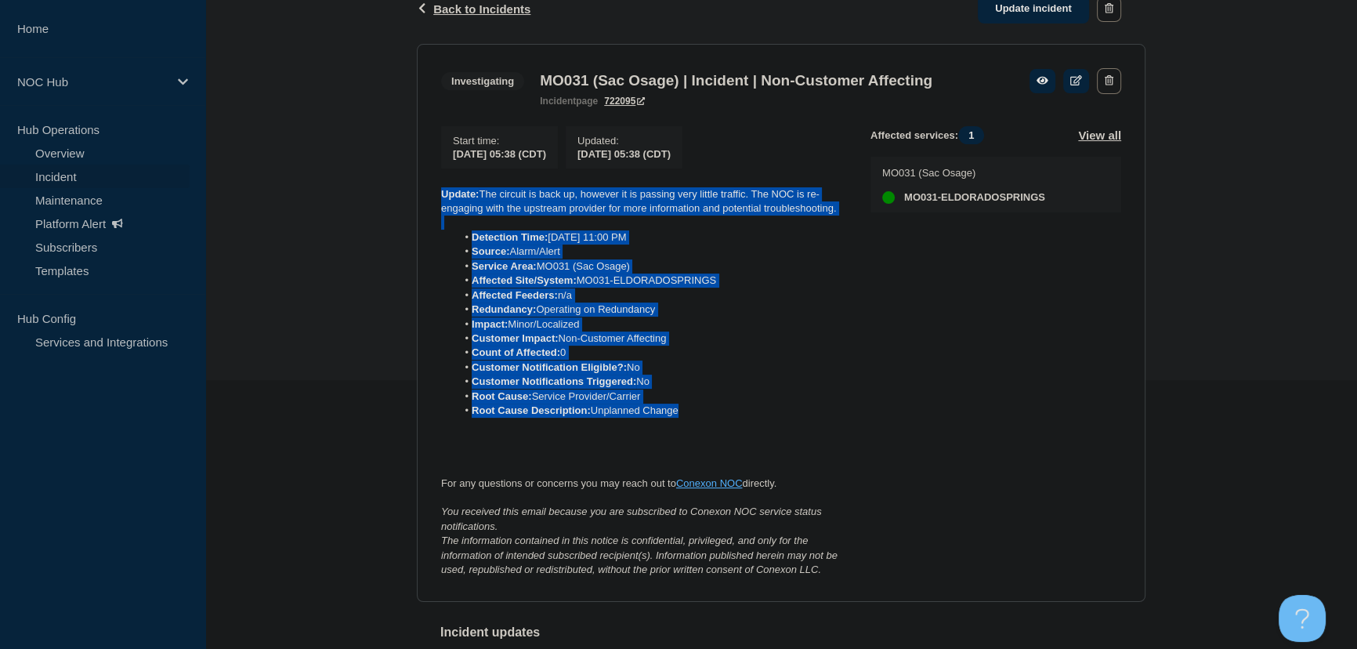
scroll to position [0, 0]
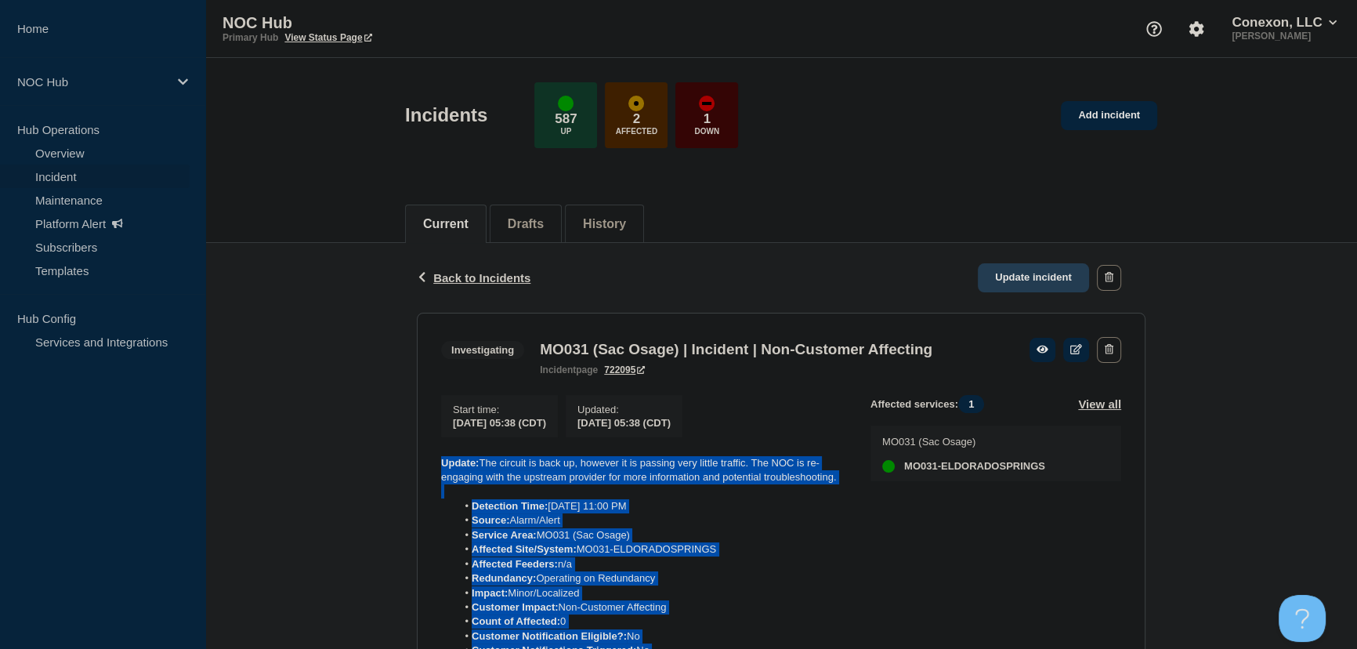
click at [1034, 270] on link "Update incident" at bounding box center [1033, 277] width 111 height 29
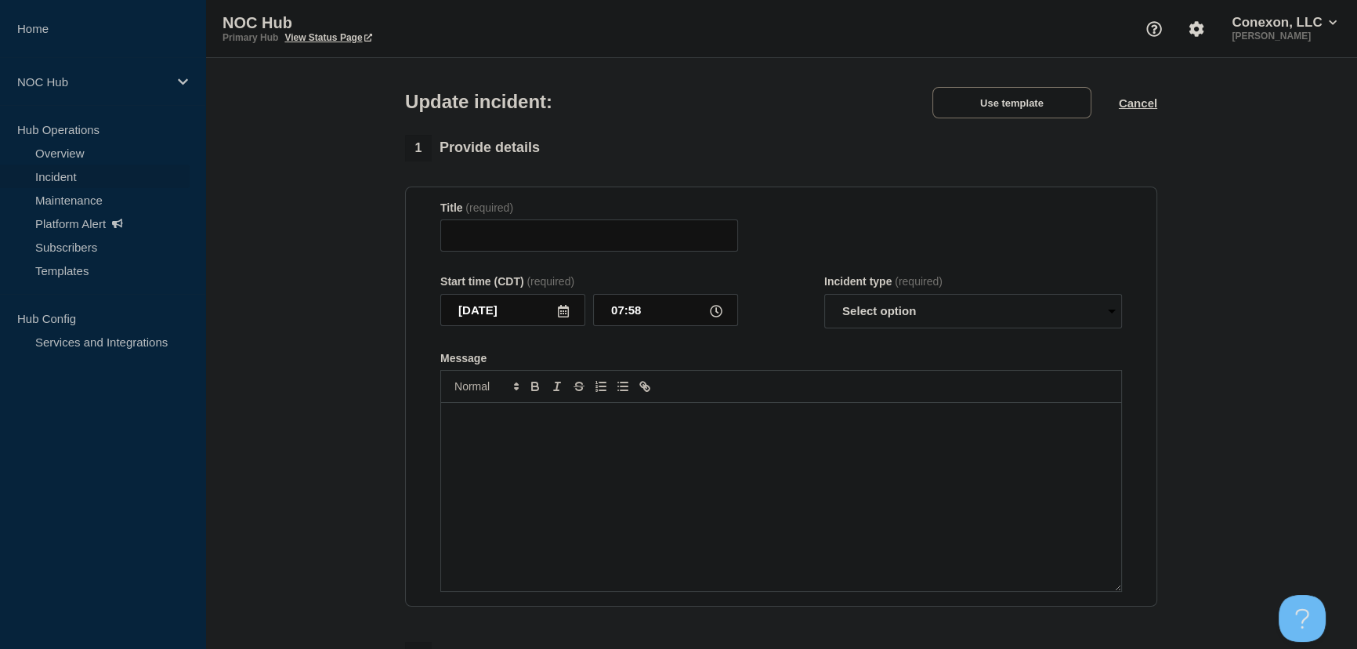
type input "MO031 (Sac Osage) | Incident | Non-Customer Affecting"
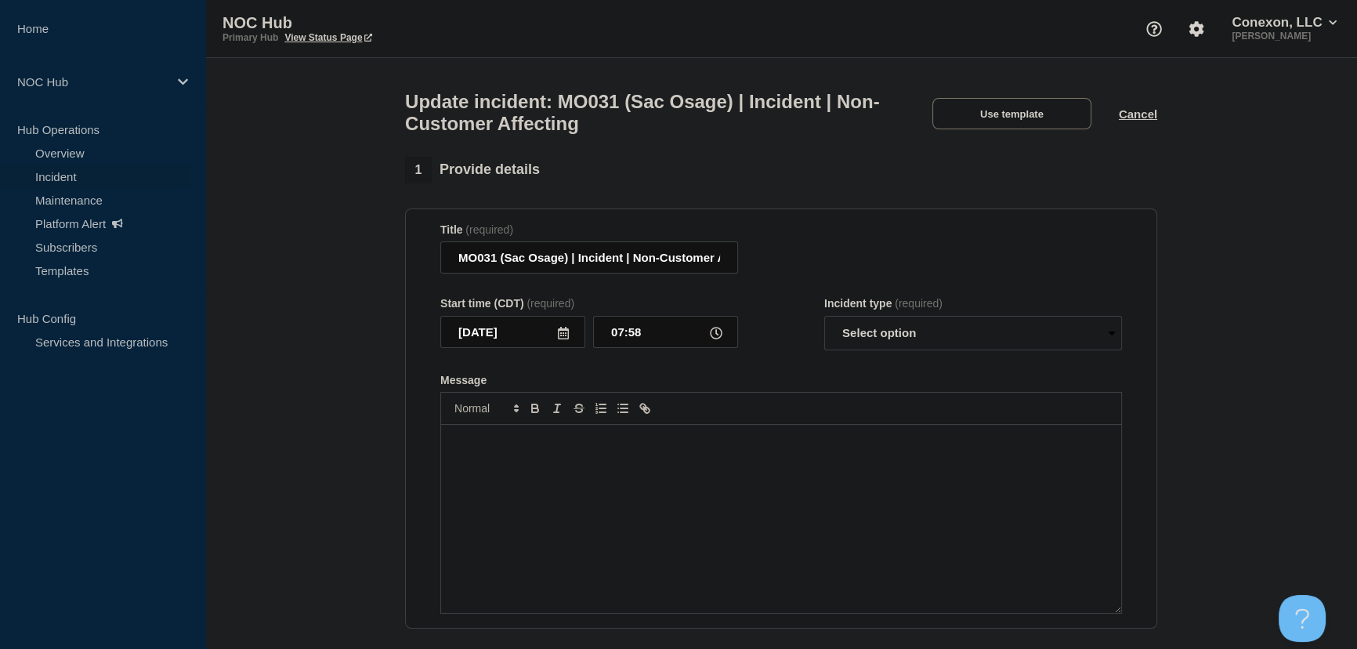
click at [700, 443] on p "Message" at bounding box center [781, 441] width 657 height 14
paste div "Message"
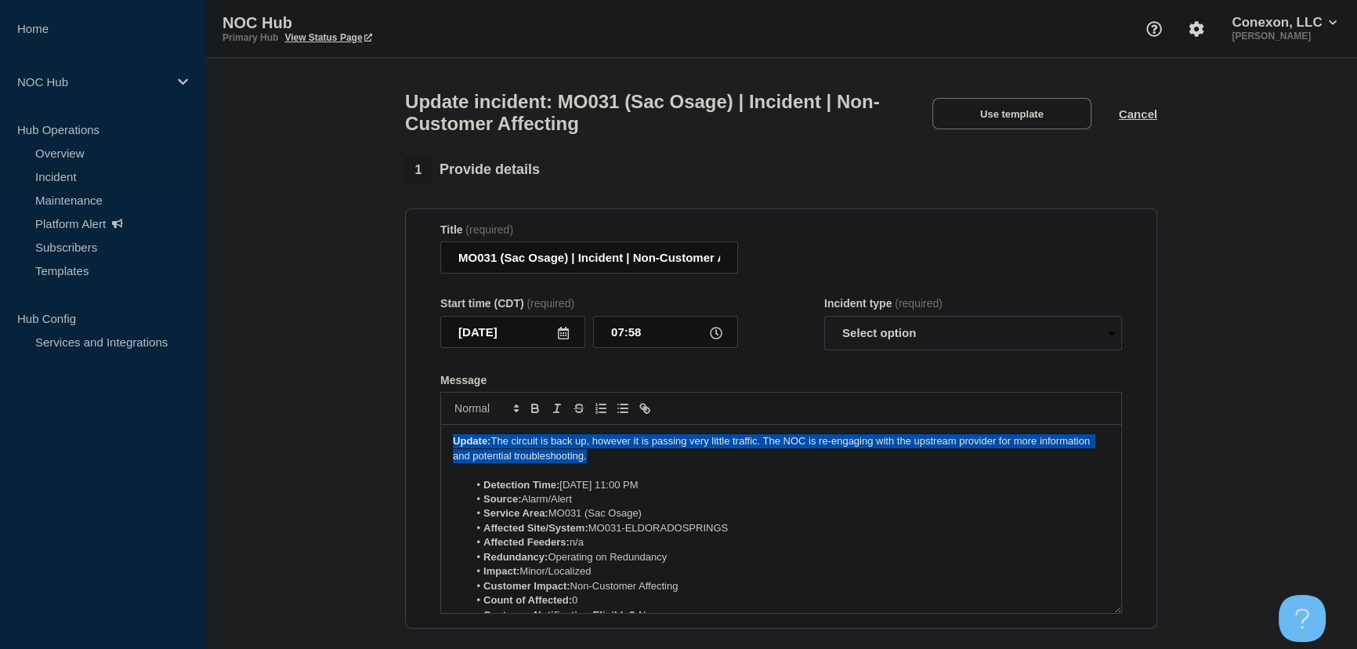
drag, startPoint x: 595, startPoint y: 463, endPoint x: 387, endPoint y: 428, distance: 211.4
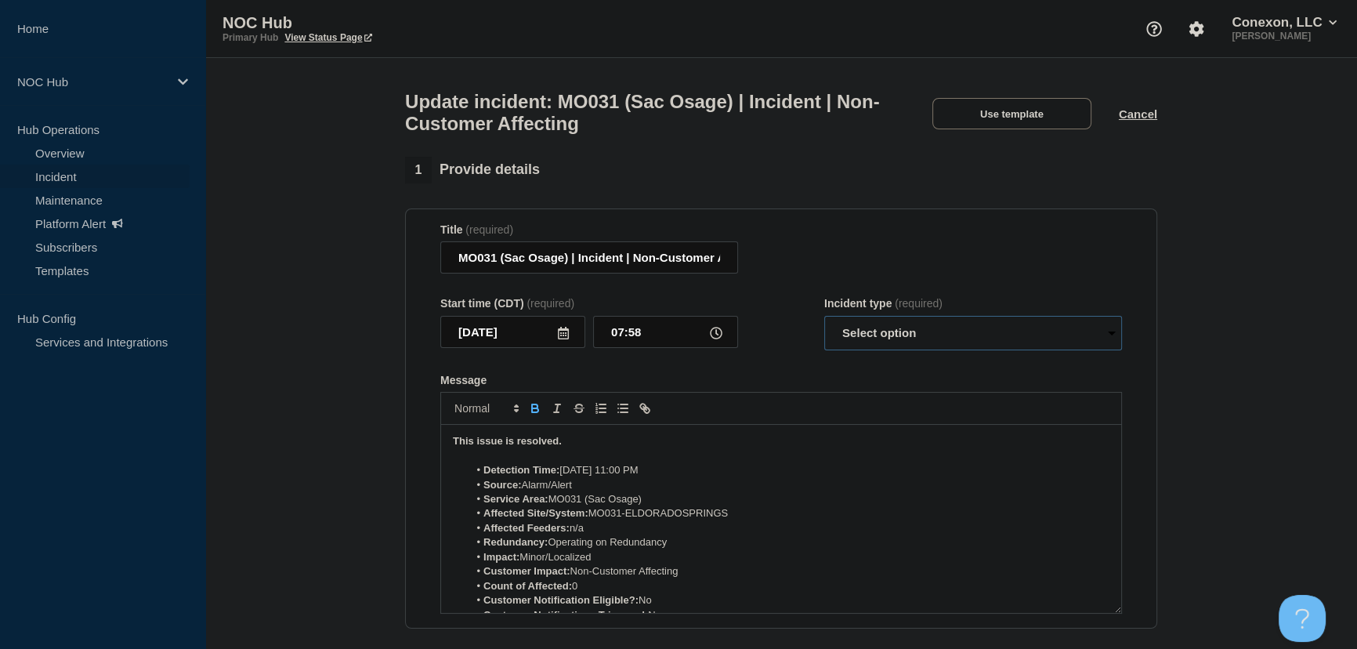
click at [888, 350] on select "Select option Investigating Identified Monitoring Resolved" at bounding box center [973, 333] width 298 height 34
select select "resolved"
click at [824, 324] on select "Select option Investigating Identified Monitoring Resolved" at bounding box center [973, 333] width 298 height 34
click at [816, 379] on form "Title (required) MO031 (Sac Osage) | Incident | Non-Customer Affecting Start ti…" at bounding box center [781, 418] width 682 height 391
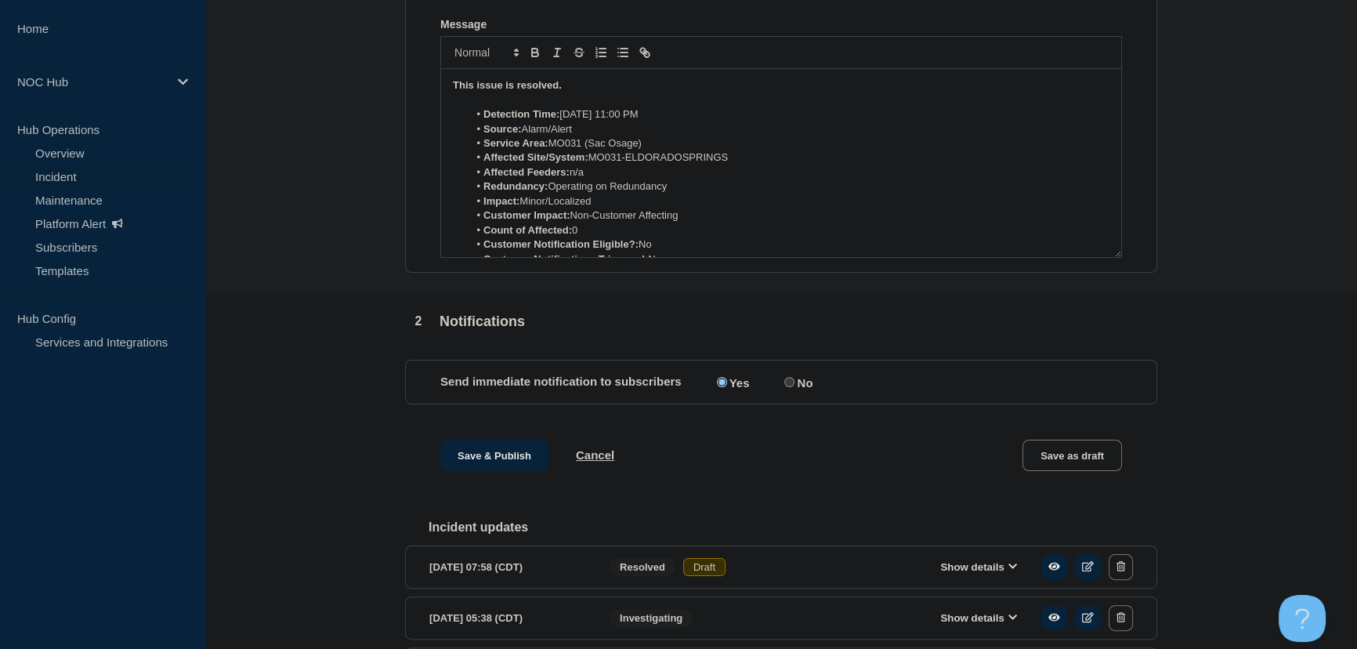
scroll to position [581, 0]
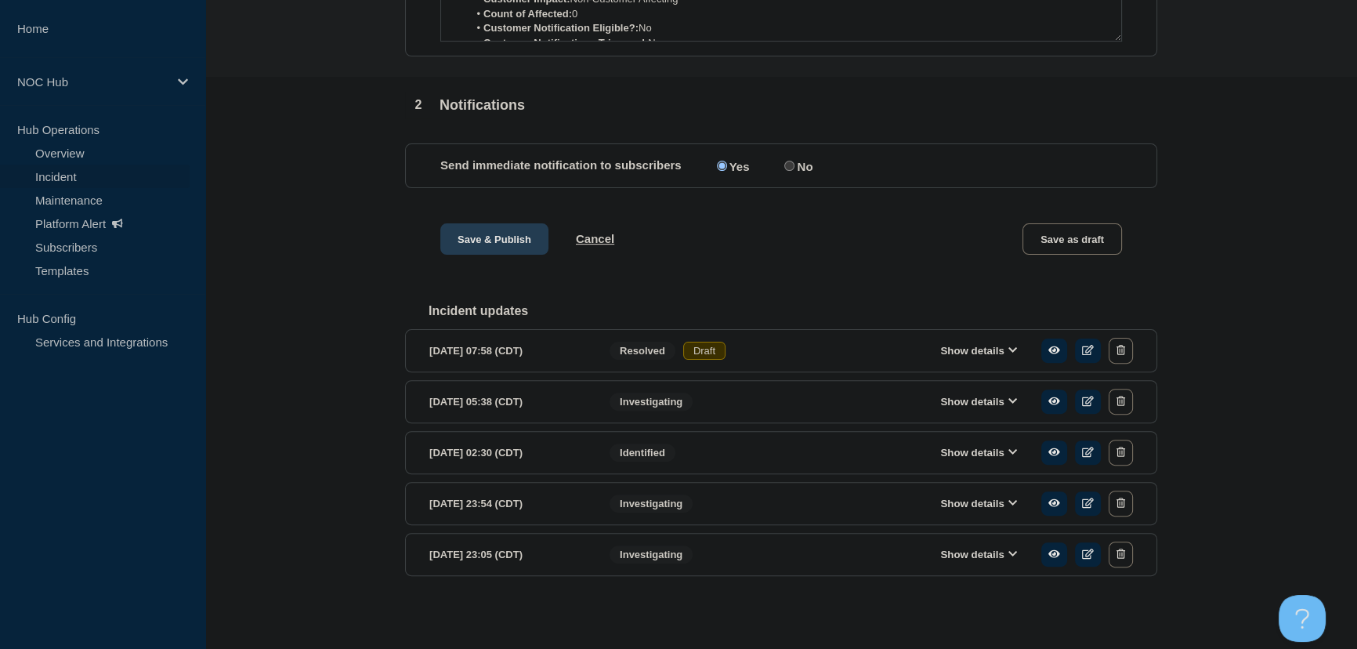
click at [487, 244] on button "Save & Publish" at bounding box center [494, 238] width 108 height 31
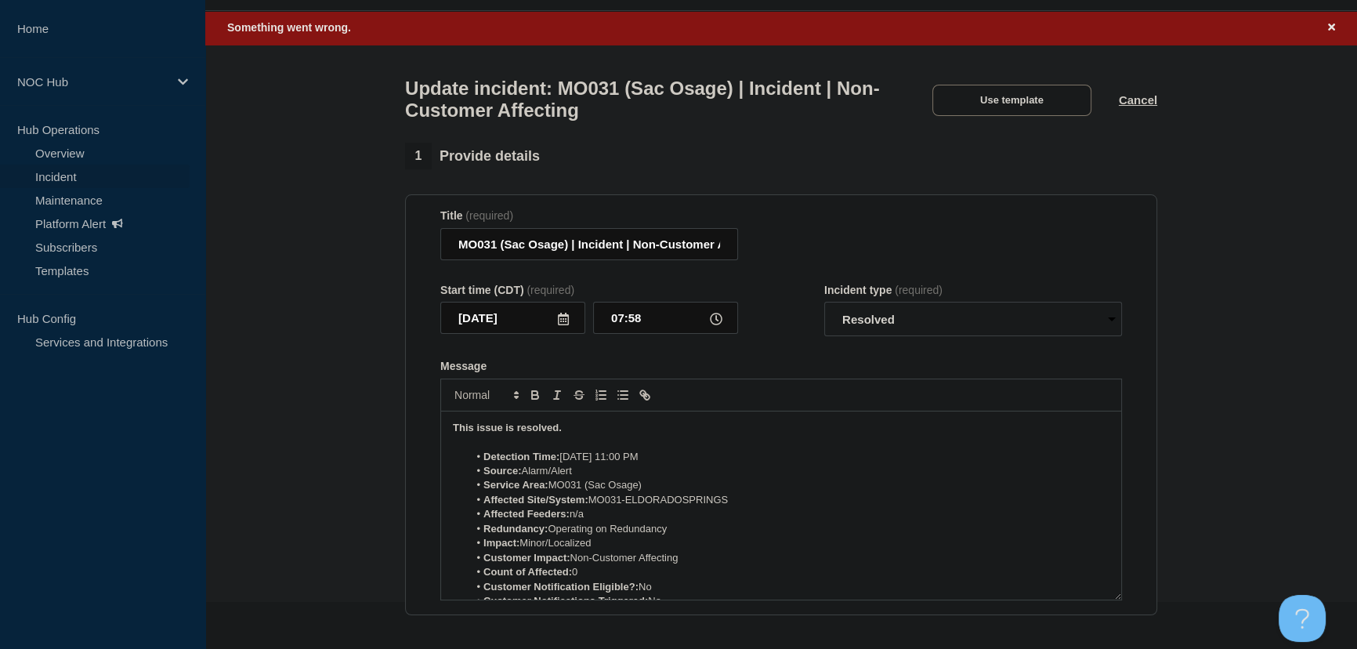
scroll to position [0, 0]
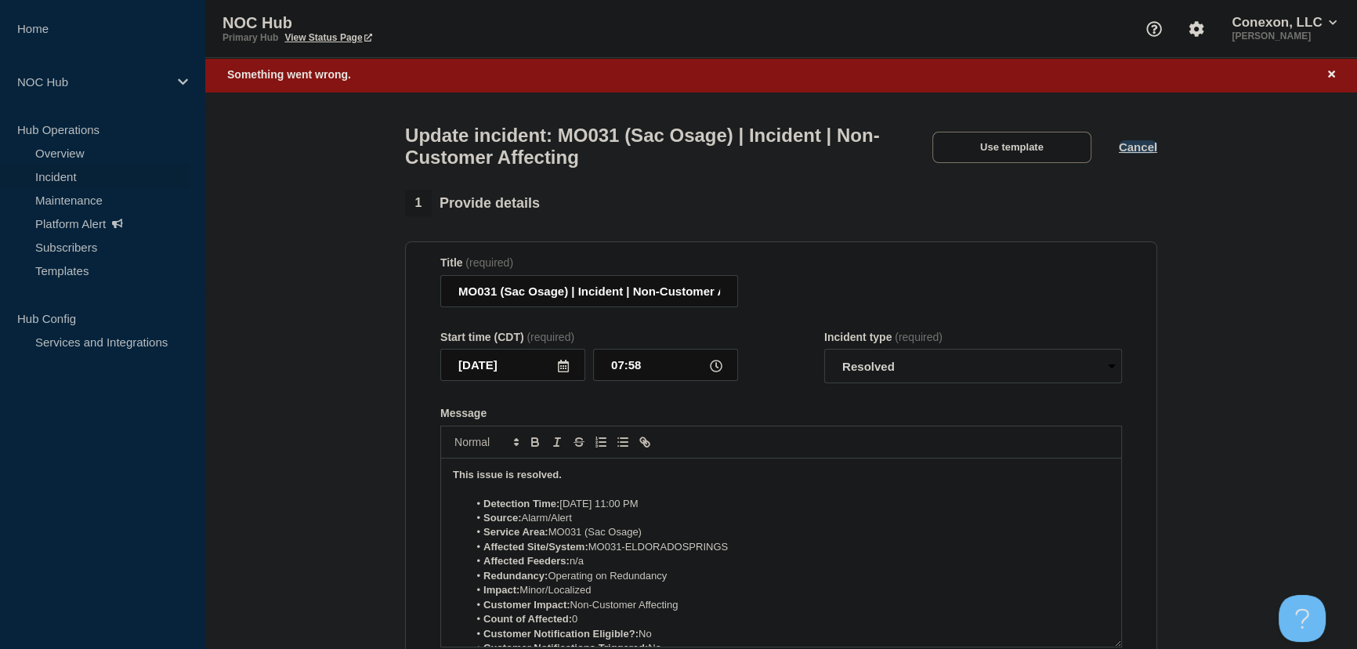
click at [1145, 154] on button "Cancel" at bounding box center [1138, 146] width 38 height 13
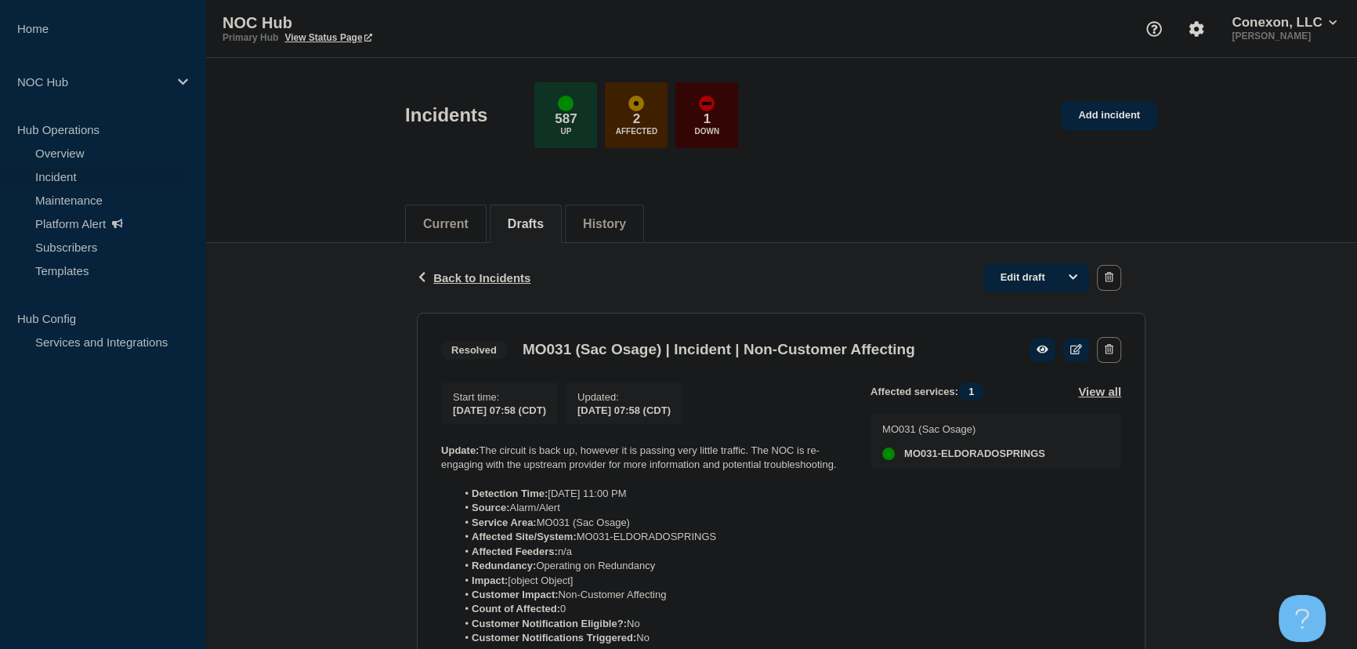
drag, startPoint x: 306, startPoint y: 385, endPoint x: 337, endPoint y: 365, distance: 37.0
click at [469, 263] on div "Back Back to Incidents Edit draft" at bounding box center [781, 278] width 729 height 70
click at [469, 286] on div "Back Back to Incidents Edit draft" at bounding box center [781, 278] width 729 height 70
click at [472, 278] on span "Back to Incidents" at bounding box center [481, 277] width 97 height 13
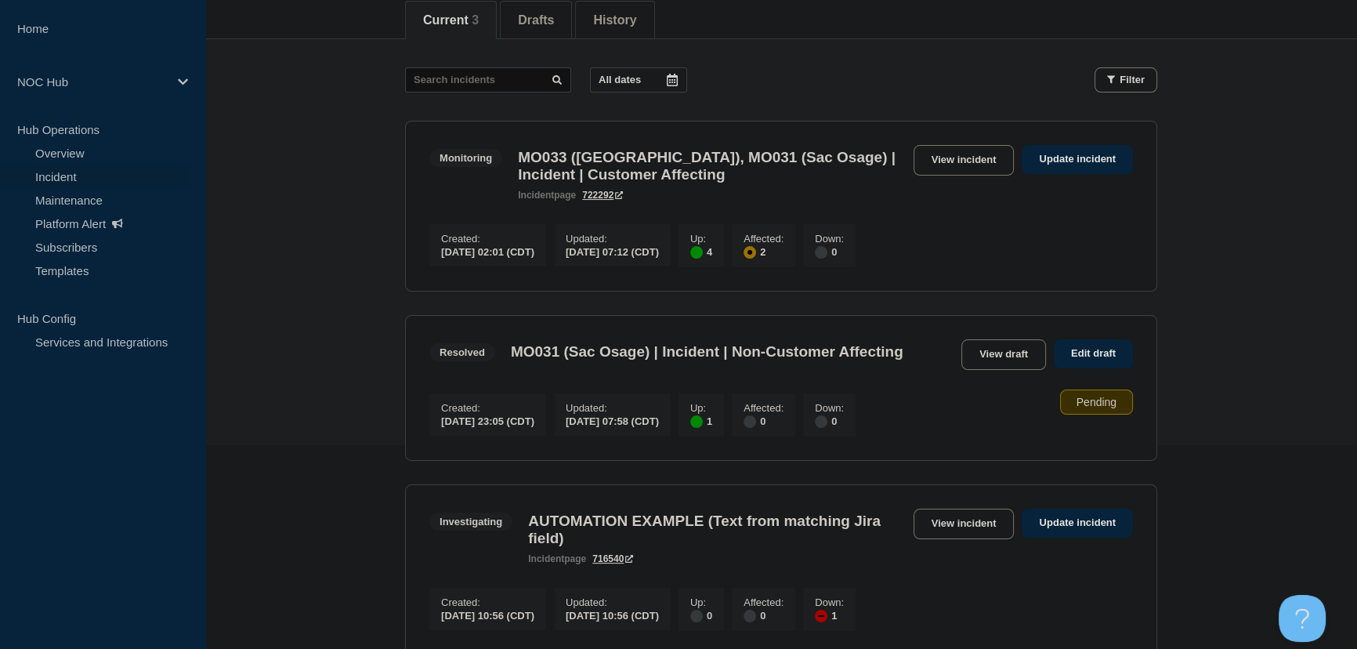
scroll to position [213, 0]
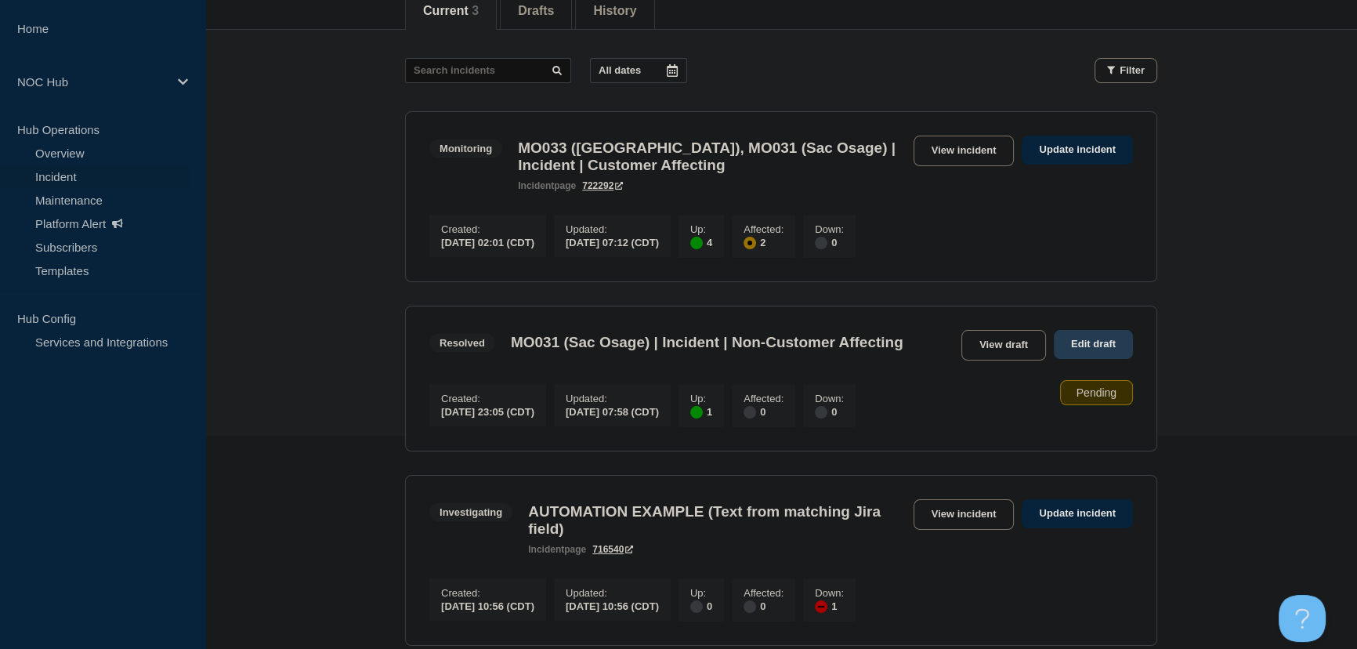
click at [1105, 339] on link "Edit draft" at bounding box center [1093, 344] width 79 height 29
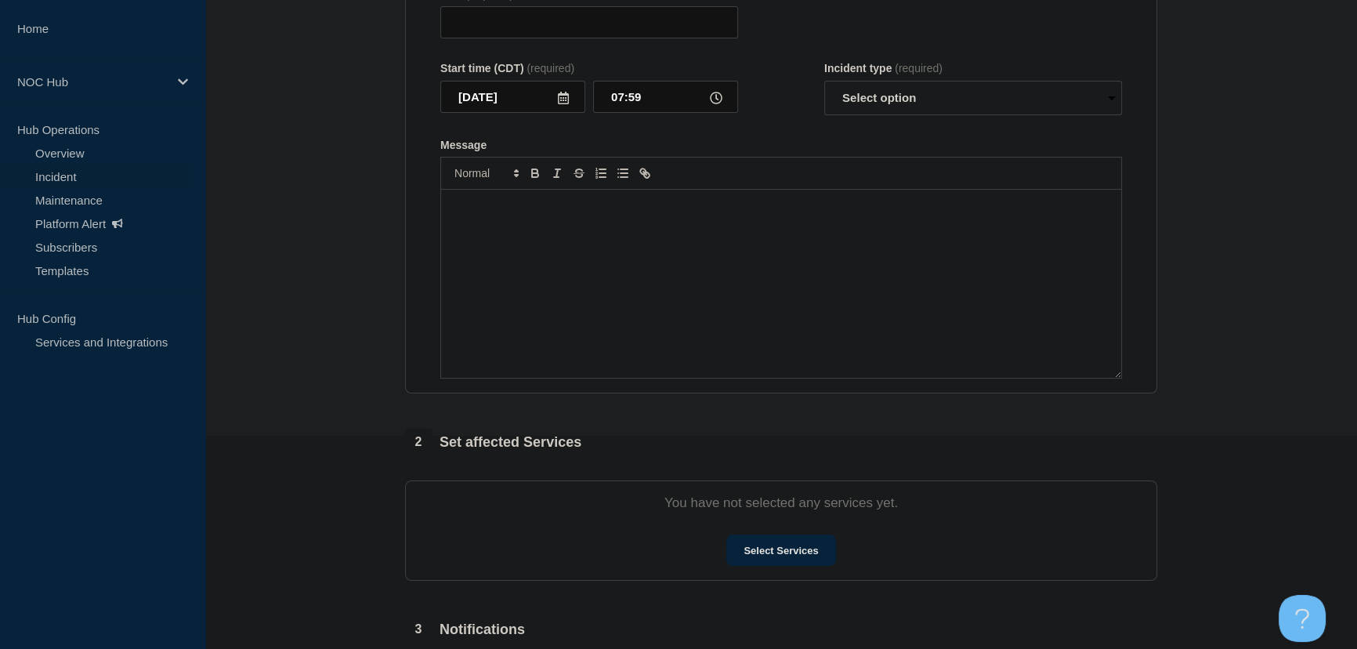
type input "MO031 (Sac Osage) | Incident | Non-Customer Affecting"
type input "07:58"
select select "resolved"
radio input "false"
radio input "true"
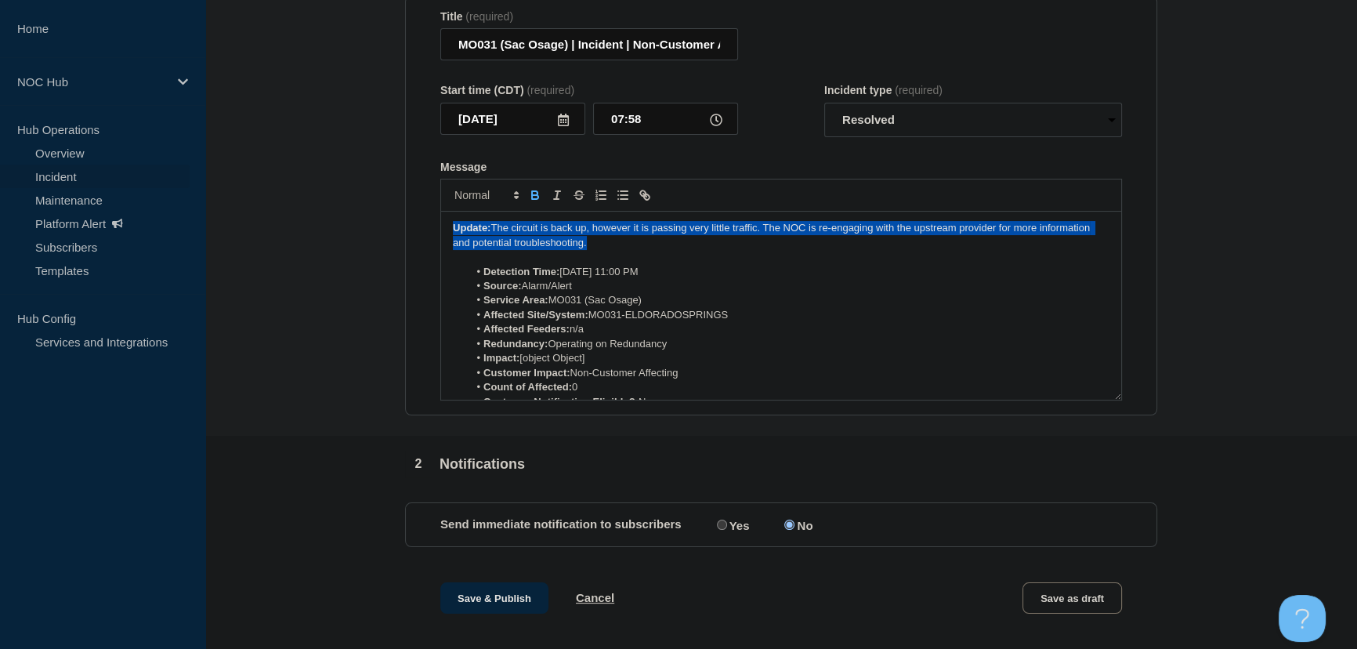
drag, startPoint x: 590, startPoint y: 251, endPoint x: 349, endPoint y: 235, distance: 241.1
click at [349, 235] on section "1 Provide details Title (required) MO031 (Sac Osage) | Incident | Non-Customer …" at bounding box center [781, 299] width 1152 height 710
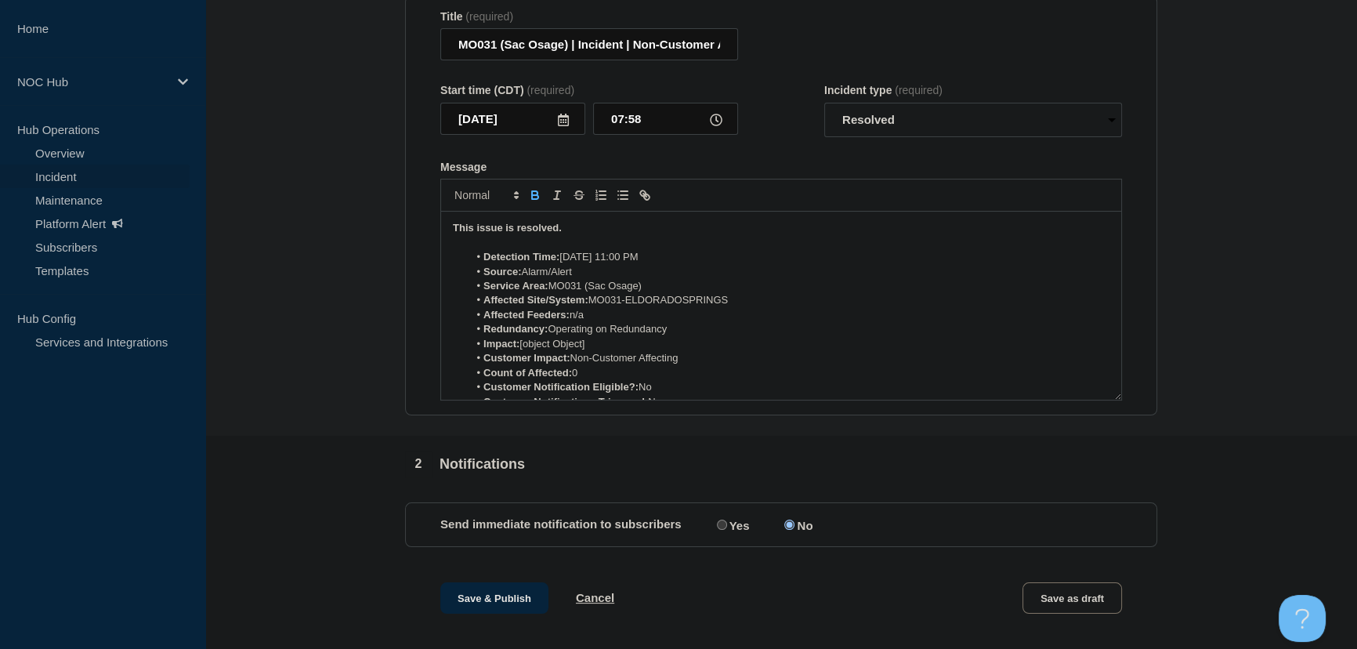
scroll to position [250, 0]
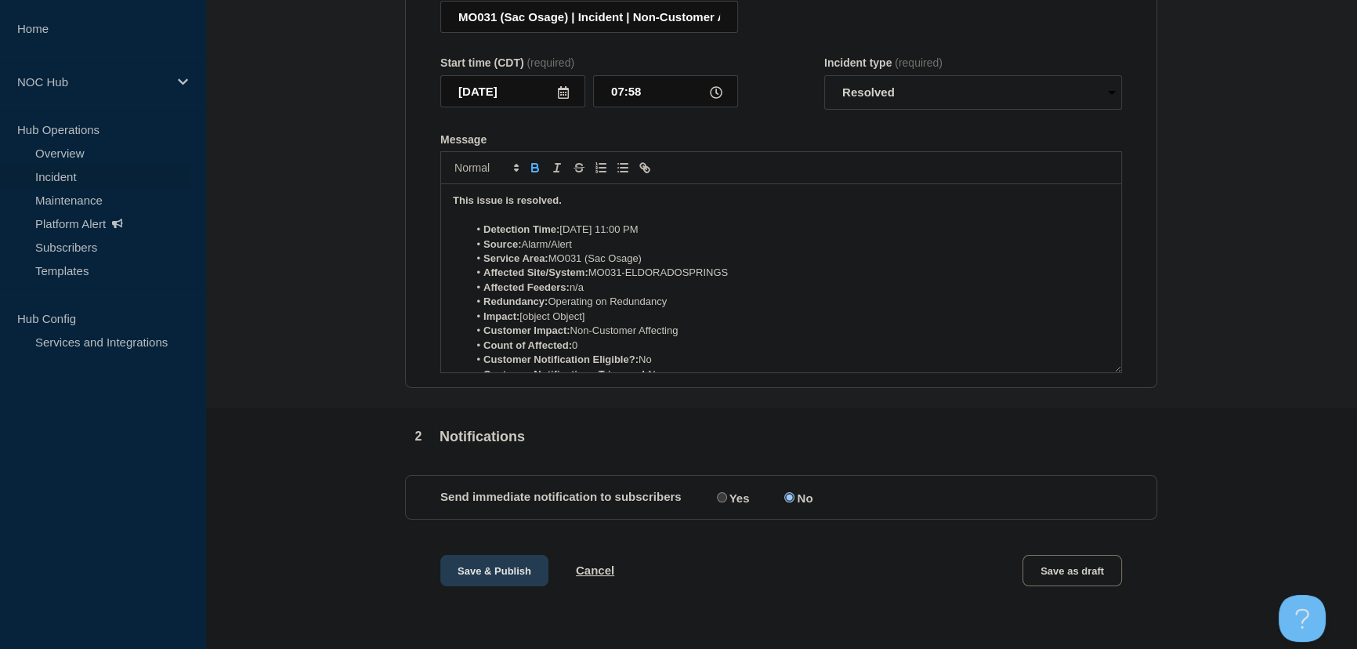
click at [484, 572] on button "Save & Publish" at bounding box center [494, 570] width 108 height 31
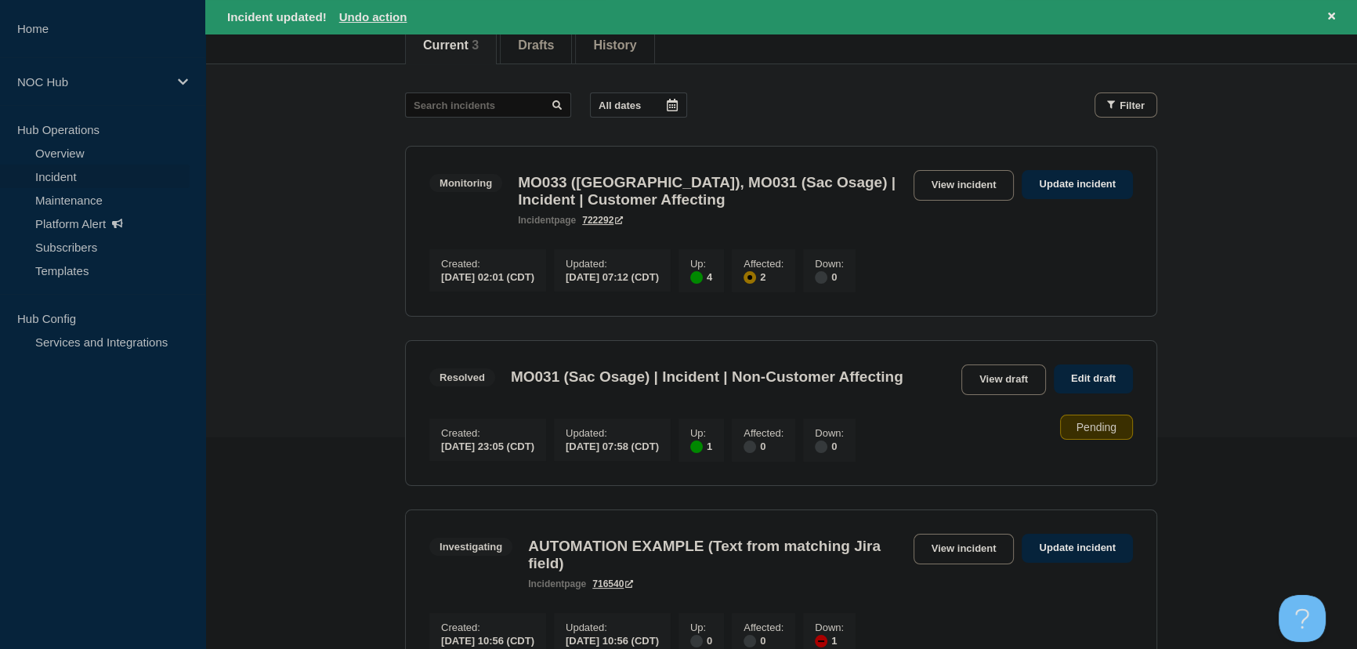
scroll to position [213, 0]
click at [282, 168] on main "All dates Filter Monitoring 4 Up 2 Affected MO033 (Osage Valley), MO031 (Sac Os…" at bounding box center [781, 382] width 1152 height 639
